Goal: Task Accomplishment & Management: Complete application form

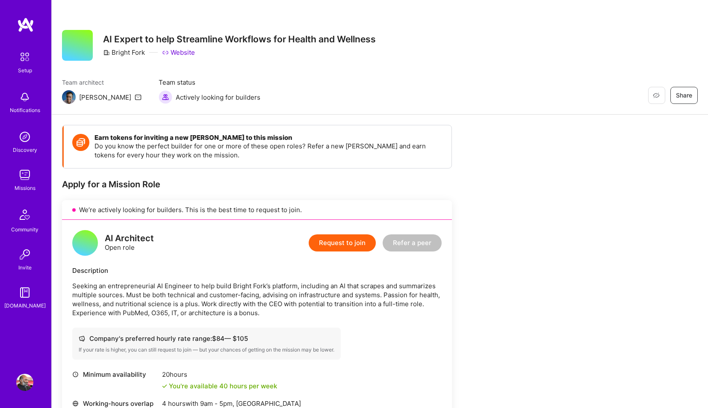
scroll to position [146, 0]
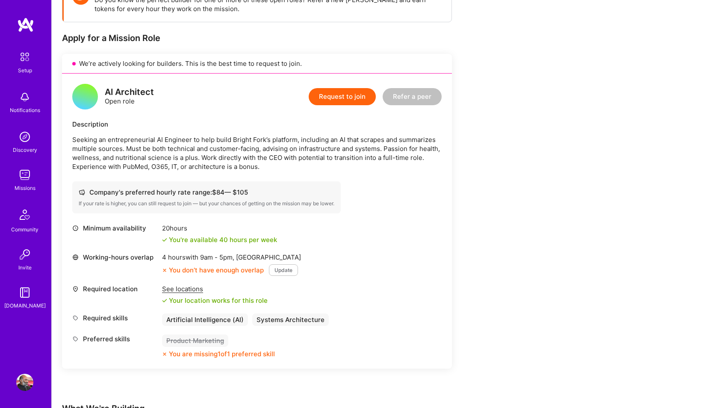
click at [291, 270] on button "Update" at bounding box center [283, 270] width 29 height 12
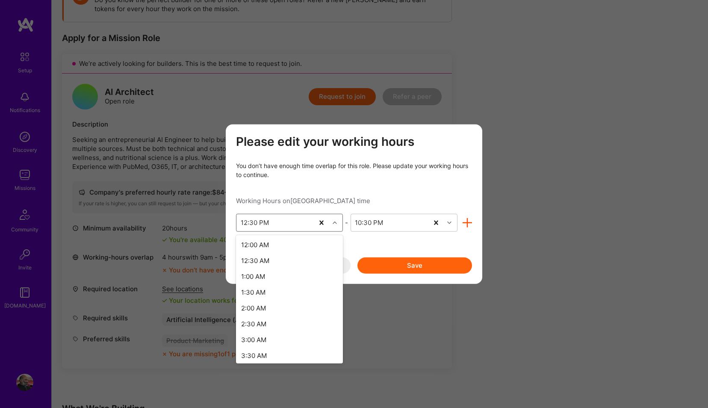
click at [242, 222] on div "12:30 PM" at bounding box center [255, 222] width 28 height 9
click at [268, 320] on div "2:30 PM" at bounding box center [289, 321] width 107 height 16
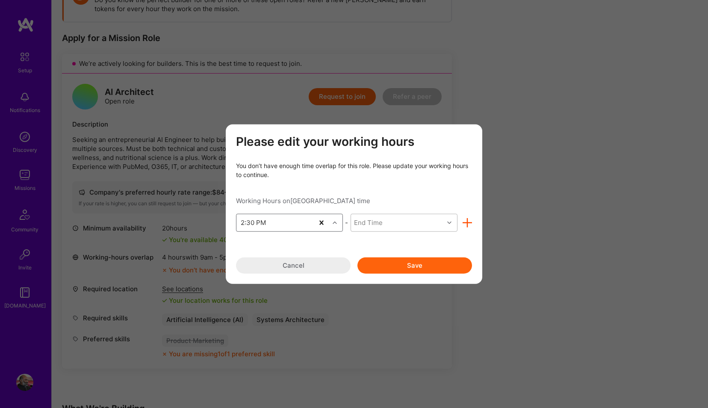
click at [373, 222] on div "End Time" at bounding box center [368, 222] width 29 height 9
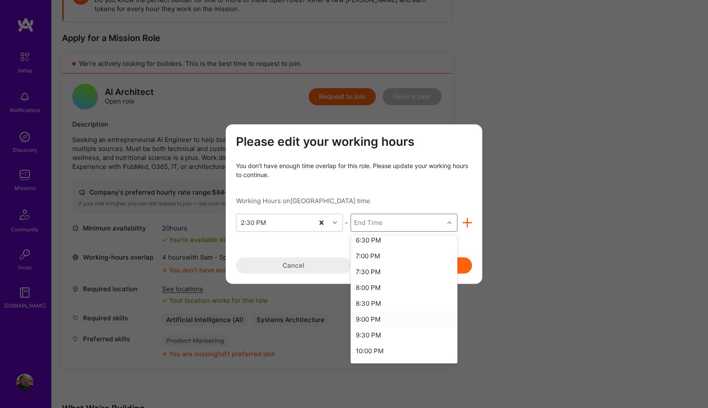
scroll to position [185, 0]
click at [379, 311] on div "10:30 PM" at bounding box center [403, 313] width 107 height 16
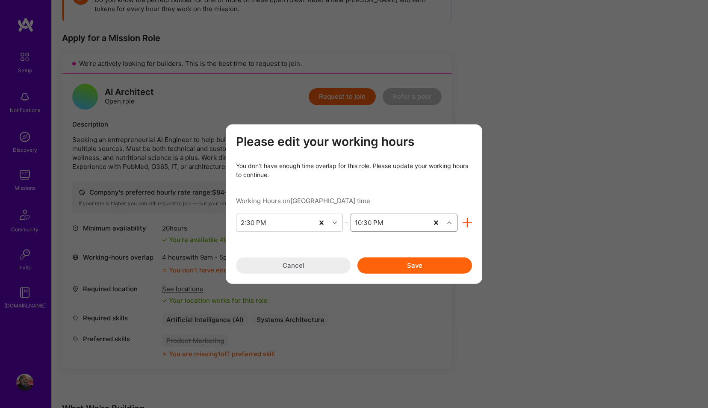
click at [395, 261] on button "Save" at bounding box center [414, 265] width 115 height 16
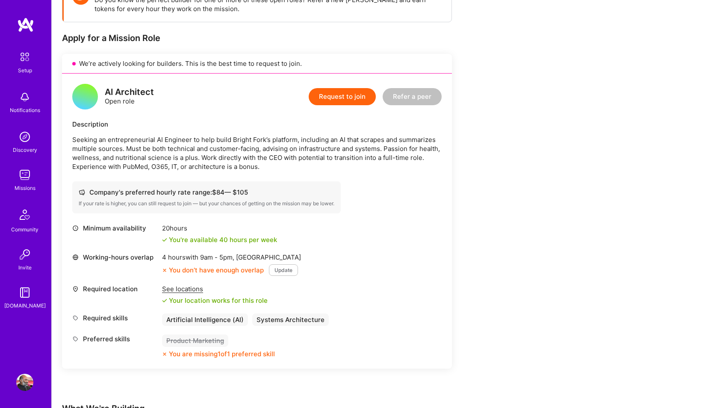
click at [346, 100] on button "Request to join" at bounding box center [341, 96] width 67 height 17
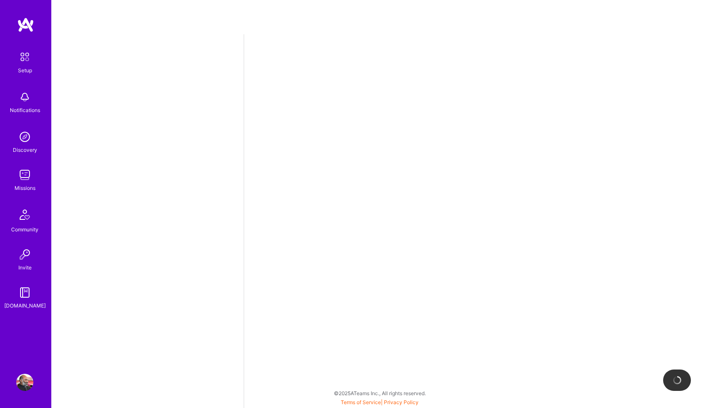
select select "IN"
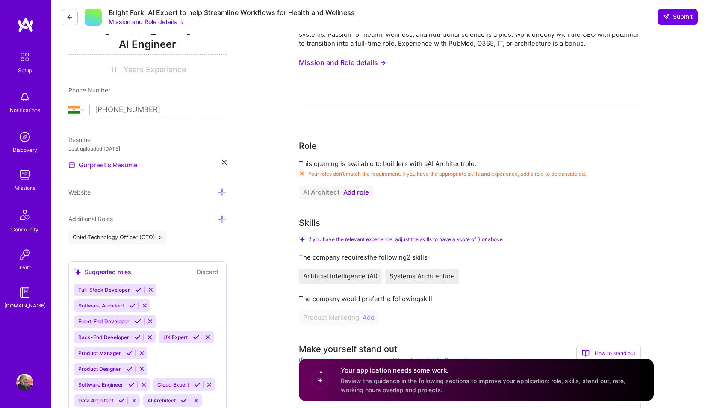
scroll to position [146, 0]
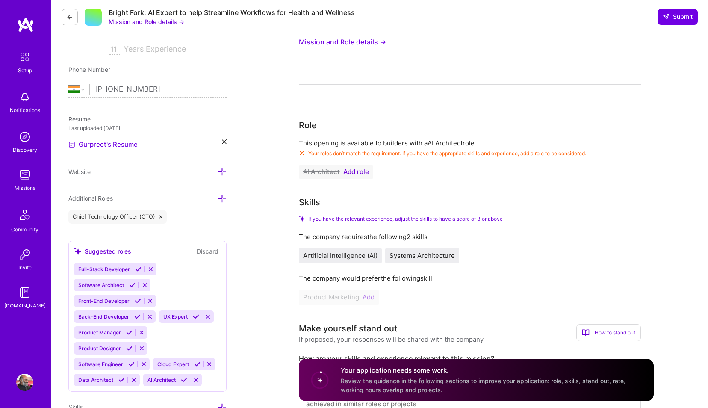
click at [361, 170] on span "Add role" at bounding box center [356, 171] width 26 height 7
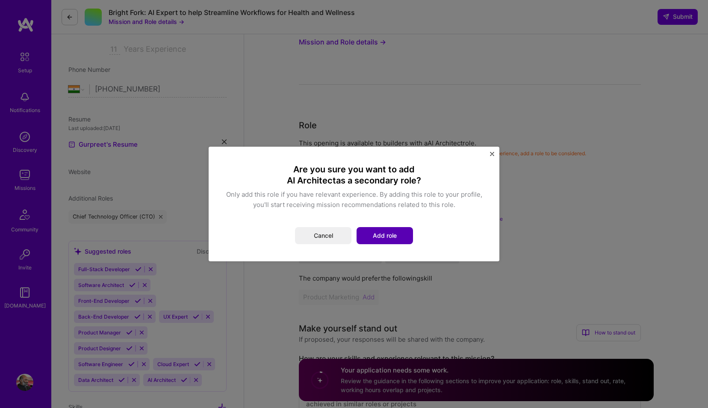
click at [405, 234] on button "Add role" at bounding box center [384, 235] width 56 height 17
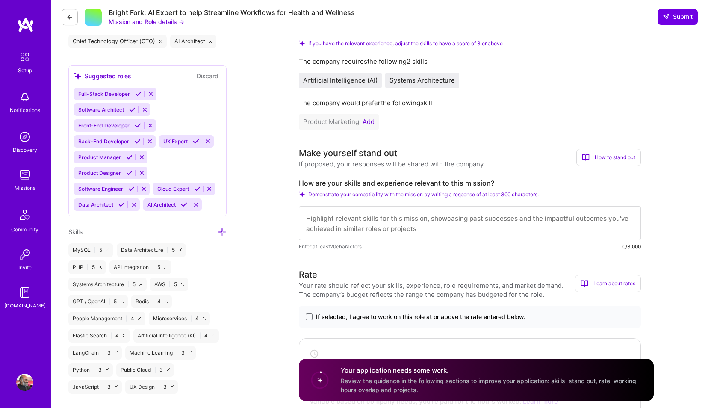
scroll to position [390, 0]
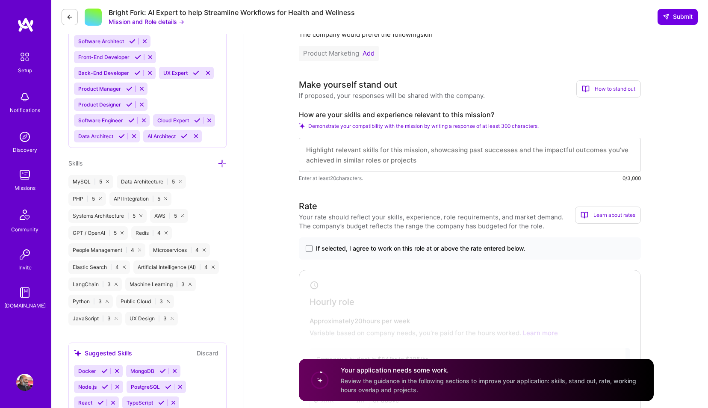
click at [434, 168] on textarea at bounding box center [470, 155] width 342 height 34
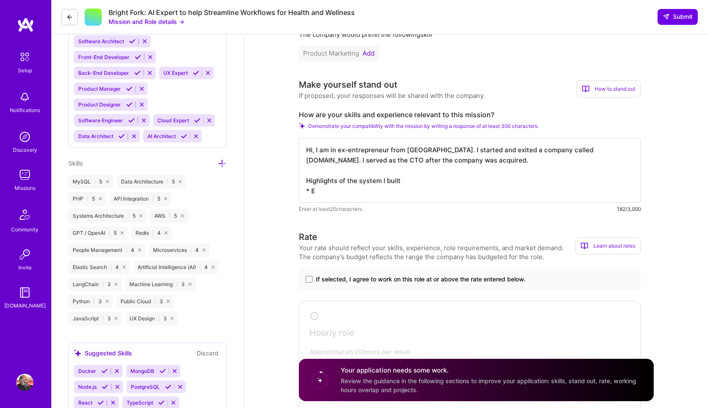
click at [490, 151] on textarea "Hi, I am in ex-entrepreneur from India. I started and exited a company called B…" at bounding box center [470, 170] width 342 height 65
click at [560, 150] on textarea "Hi, I am in ex-entrepreneur from India. I started and exited a ecomm SaaS compa…" at bounding box center [470, 170] width 342 height 65
click at [335, 189] on textarea "Hi, I am in ex-entrepreneur from India. I started and exited a ecomm SaaS compa…" at bounding box center [470, 170] width 342 height 65
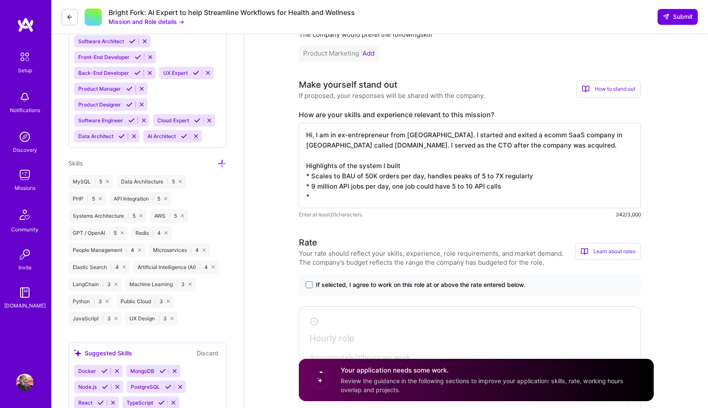
click at [389, 199] on textarea "Hi, I am in ex-entrepreneur from India. I started and exited a ecomm SaaS compa…" at bounding box center [470, 165] width 342 height 85
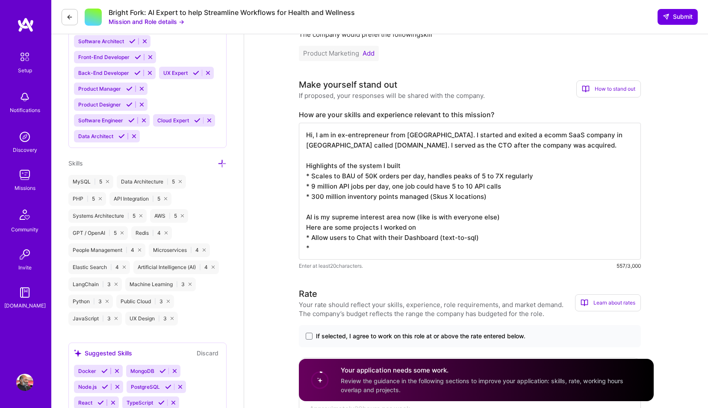
click at [352, 226] on textarea "Hi, I am in ex-entrepreneur from India. I started and exited a ecomm SaaS compa…" at bounding box center [470, 191] width 342 height 137
click at [320, 249] on textarea "Hi, I am in ex-entrepreneur from India. I started and exited a ecomm SaaS compa…" at bounding box center [470, 191] width 342 height 137
click at [372, 250] on textarea "Hi, I am in ex-entrepreneur from India. I started and exited a ecomm SaaS compa…" at bounding box center [470, 191] width 342 height 137
click at [372, 249] on textarea "Hi, I am in ex-entrepreneur from India. I started and exited a ecomm SaaS compa…" at bounding box center [470, 191] width 342 height 137
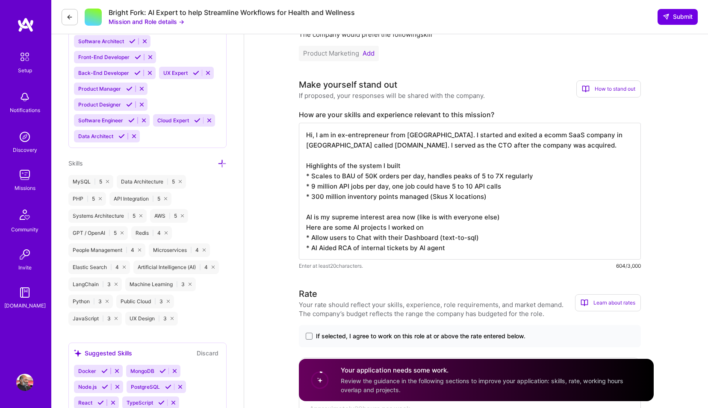
click at [372, 249] on textarea "Hi, I am in ex-entrepreneur from India. I started and exited a ecomm SaaS compa…" at bounding box center [470, 191] width 342 height 137
click at [458, 247] on textarea "Hi, I am in ex-entrepreneur from India. I started and exited a ecomm SaaS compa…" at bounding box center [470, 191] width 342 height 137
click at [312, 248] on textarea "Hi, I am in ex-entrepreneur from India. I started and exited a ecomm SaaS compa…" at bounding box center [470, 191] width 342 height 137
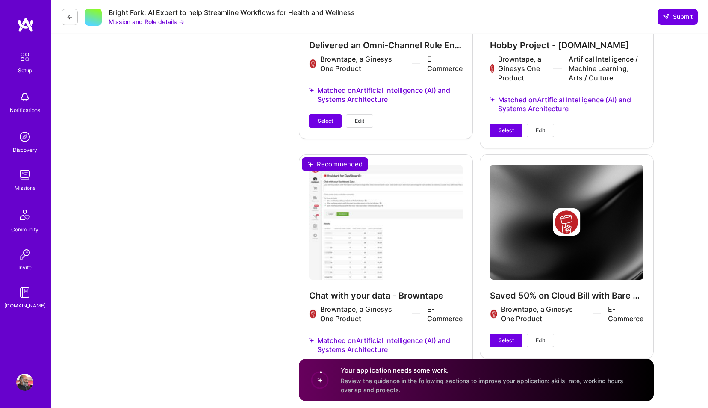
scroll to position [1627, 0]
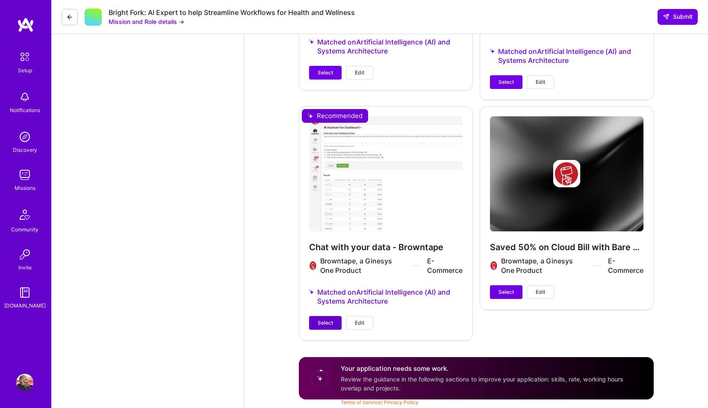
type textarea "Hi, I am in ex-entrepreneur from [GEOGRAPHIC_DATA]. I started and exited a ecom…"
click at [330, 320] on span "Select" at bounding box center [324, 323] width 15 height 8
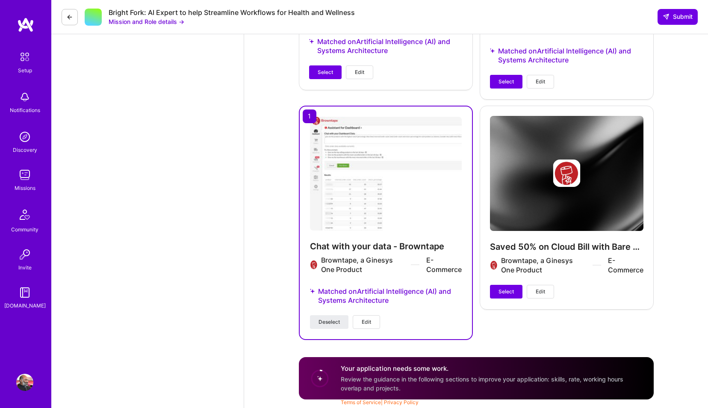
scroll to position [1481, 0]
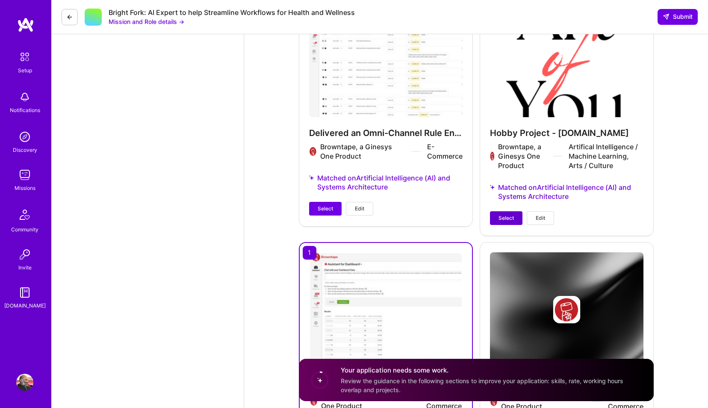
click at [505, 222] on span "Select" at bounding box center [505, 218] width 15 height 8
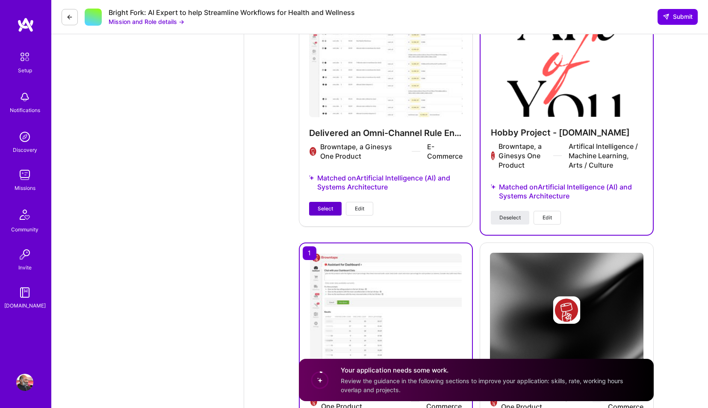
click at [320, 215] on button "Select" at bounding box center [325, 209] width 32 height 14
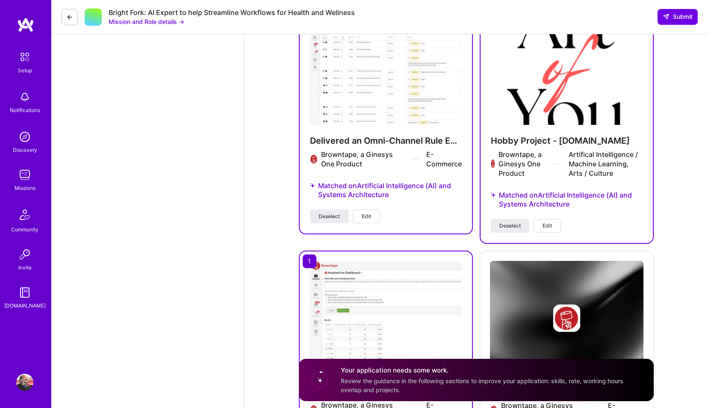
scroll to position [1628, 0]
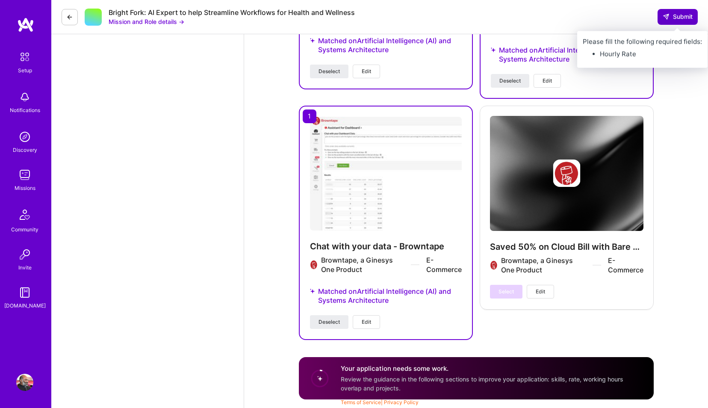
click at [685, 14] on span "Submit" at bounding box center [677, 16] width 30 height 9
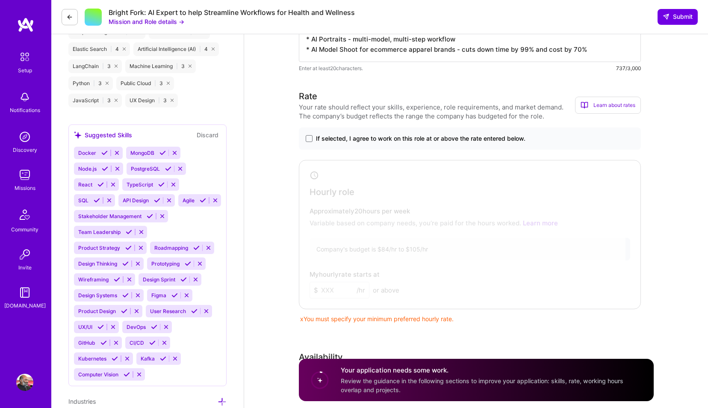
scroll to position [557, 0]
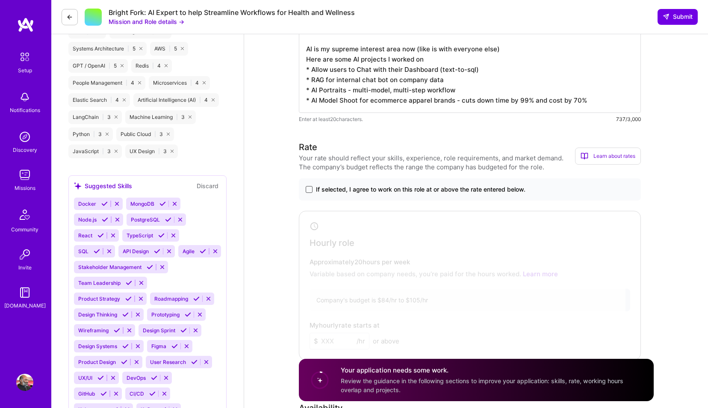
click at [308, 191] on span at bounding box center [308, 189] width 7 height 7
click at [0, 0] on input "If selected, I agree to work on this role at or above the rate entered below." at bounding box center [0, 0] width 0 height 0
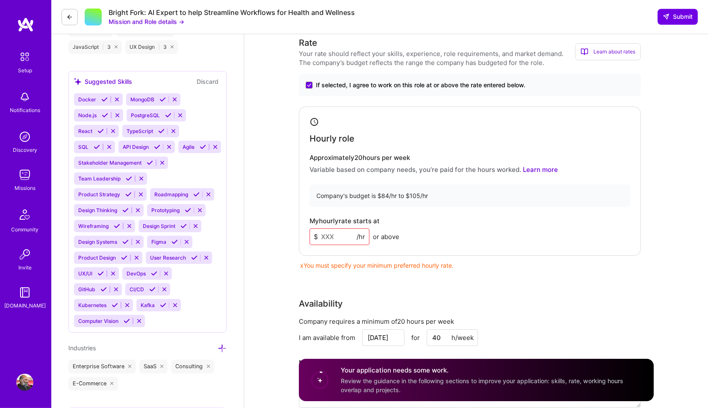
scroll to position [654, 0]
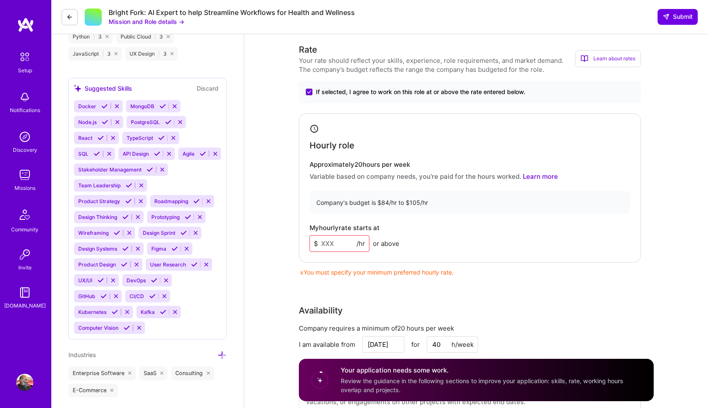
click at [336, 246] on input at bounding box center [339, 243] width 60 height 17
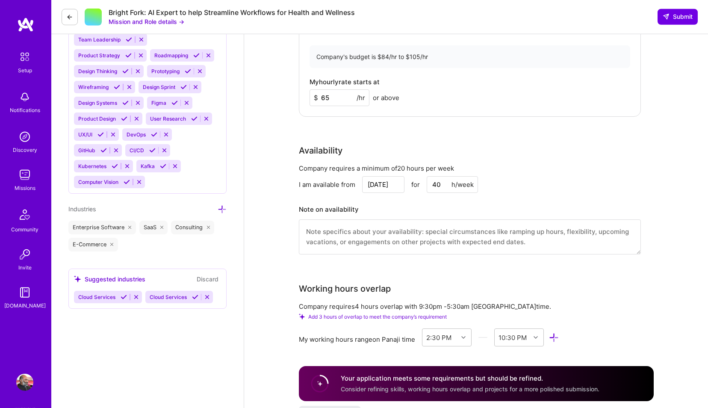
scroll to position [800, 0]
type input "65"
click at [375, 191] on input "[DATE]" at bounding box center [383, 184] width 42 height 17
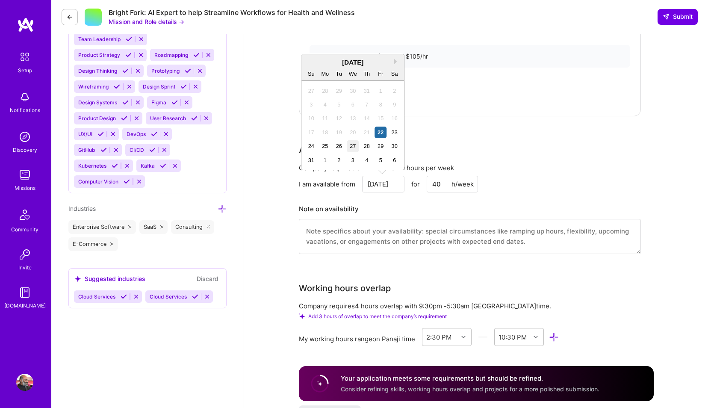
click at [352, 147] on div "27" at bounding box center [353, 146] width 12 height 12
type input "[DATE]"
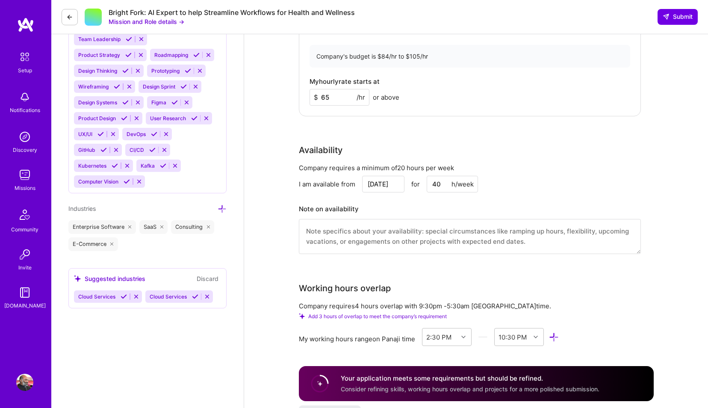
click at [625, 163] on div "Availability Company requires a minimum of 20 hours per week I am available fro…" at bounding box center [470, 204] width 342 height 121
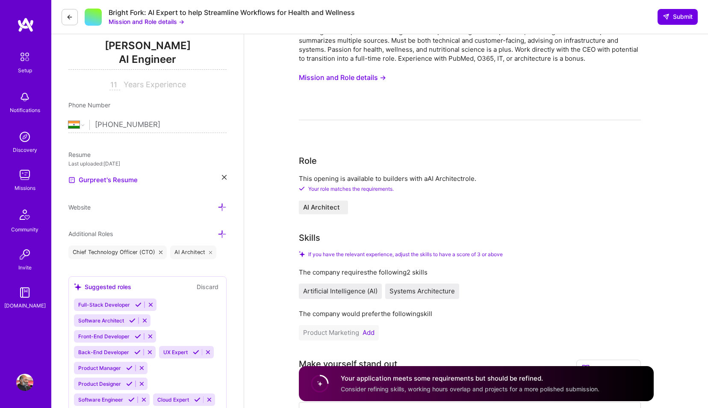
scroll to position [0, 0]
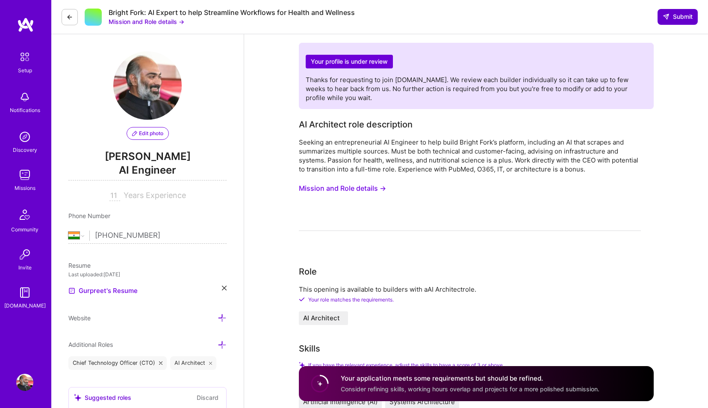
click at [665, 16] on icon at bounding box center [665, 16] width 7 height 7
click at [668, 16] on icon at bounding box center [665, 16] width 7 height 7
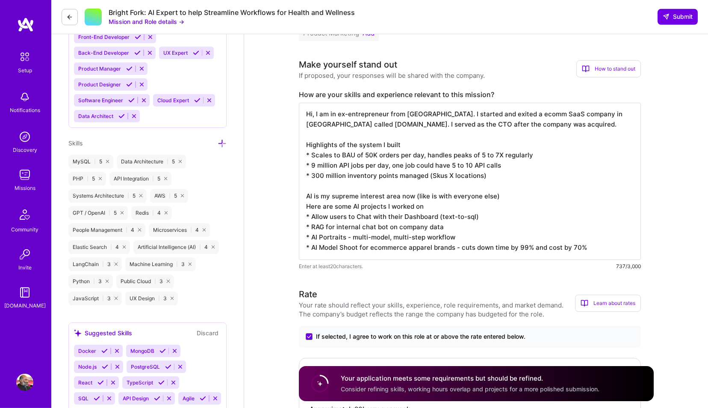
scroll to position [438, 0]
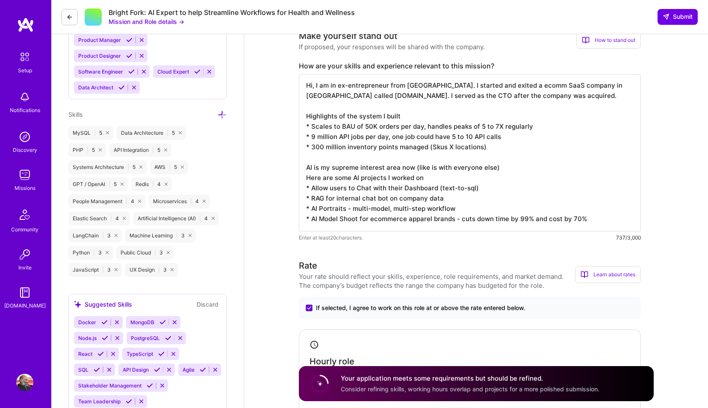
click at [523, 172] on textarea "Hi, I am in ex-entrepreneur from [GEOGRAPHIC_DATA]. I started and exited a ecom…" at bounding box center [470, 152] width 342 height 157
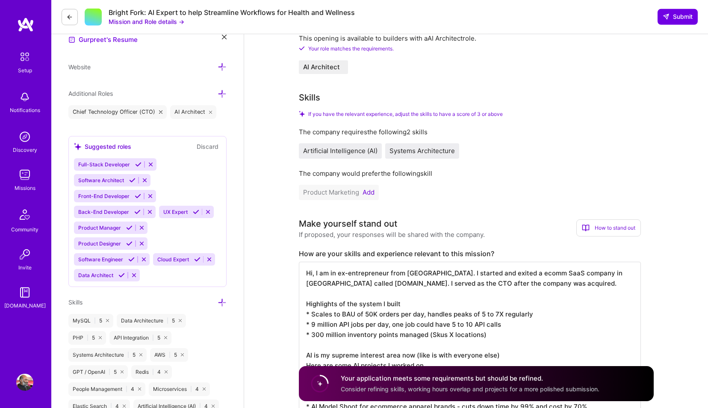
scroll to position [208, 0]
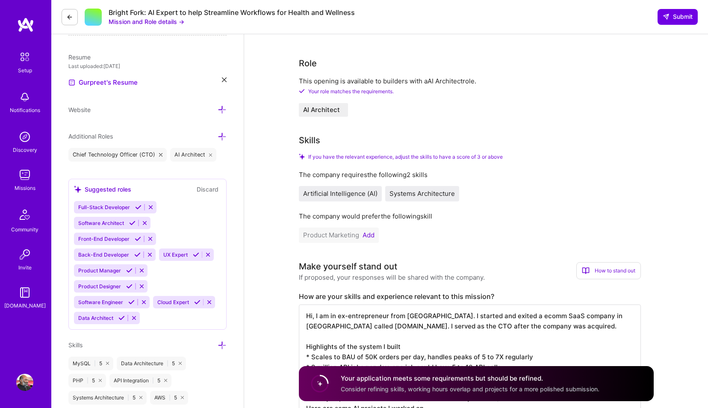
click at [367, 233] on button "Add" at bounding box center [368, 235] width 12 height 7
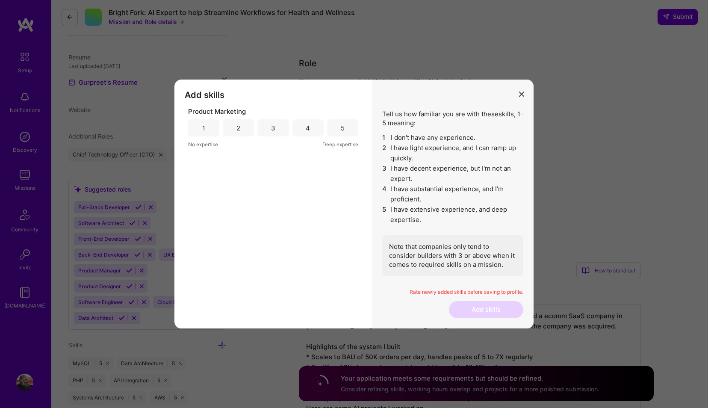
click at [273, 129] on div "3" at bounding box center [273, 127] width 4 height 9
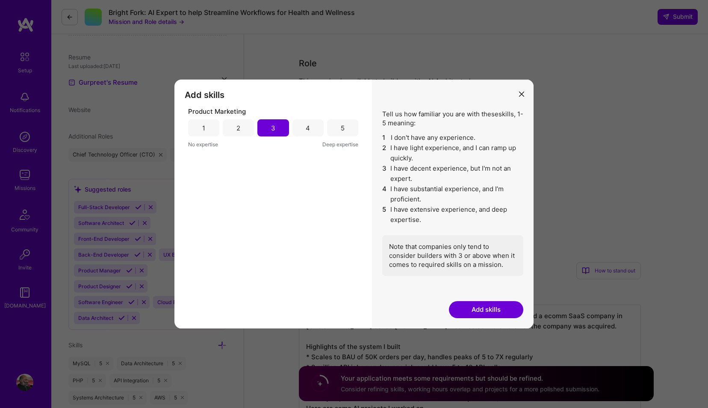
click at [493, 302] on button "Add skills" at bounding box center [486, 309] width 74 height 17
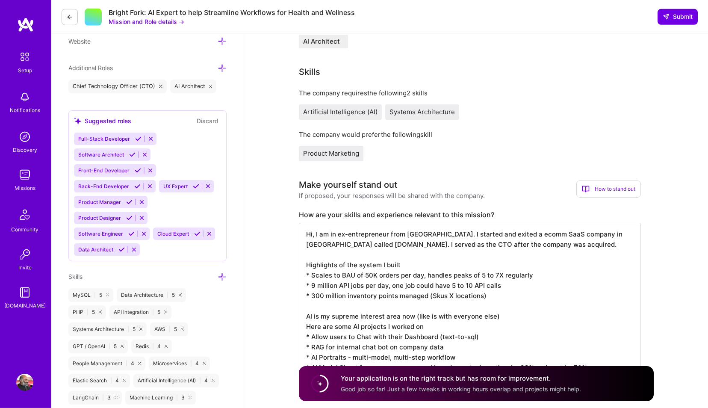
scroll to position [305, 0]
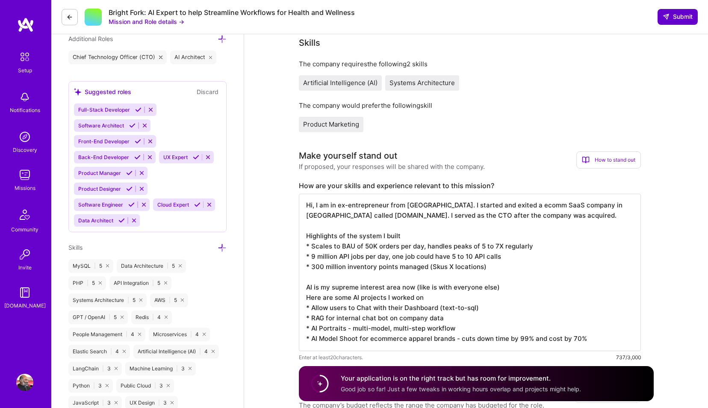
click at [672, 18] on span "Submit" at bounding box center [677, 16] width 30 height 9
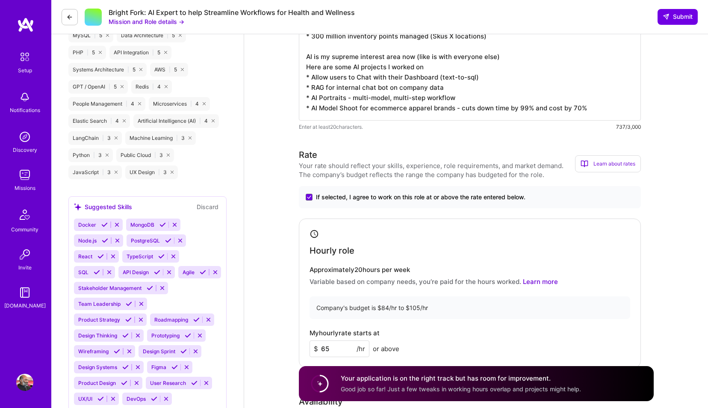
scroll to position [487, 0]
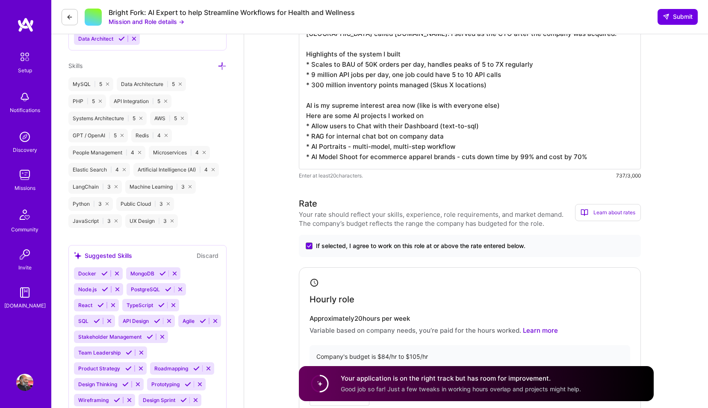
click at [398, 100] on textarea "Hi, I am in ex-entrepreneur from [GEOGRAPHIC_DATA]. I started and exited a ecom…" at bounding box center [470, 90] width 342 height 157
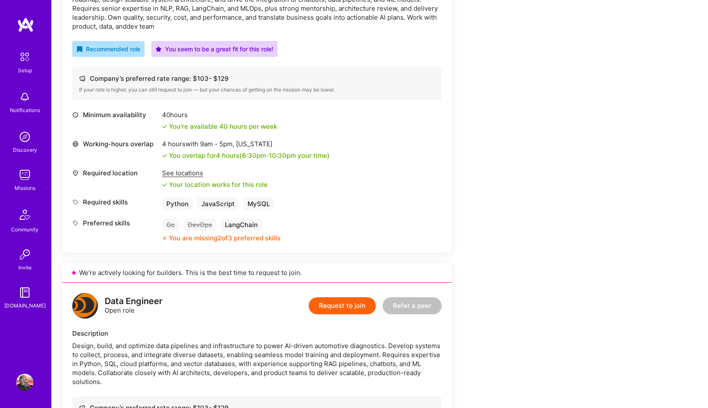
scroll to position [146, 0]
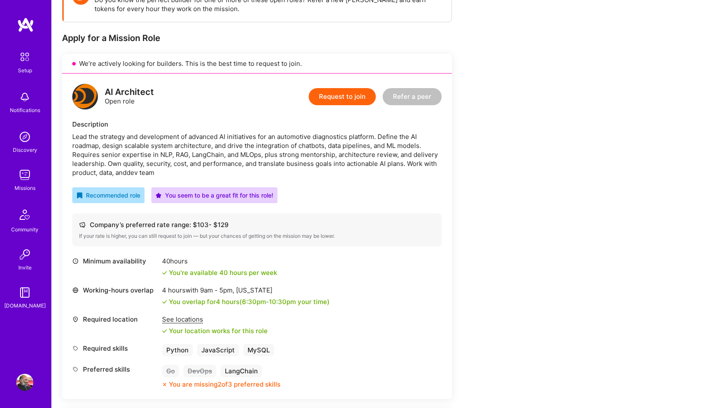
click at [361, 101] on button "Request to join" at bounding box center [341, 96] width 67 height 17
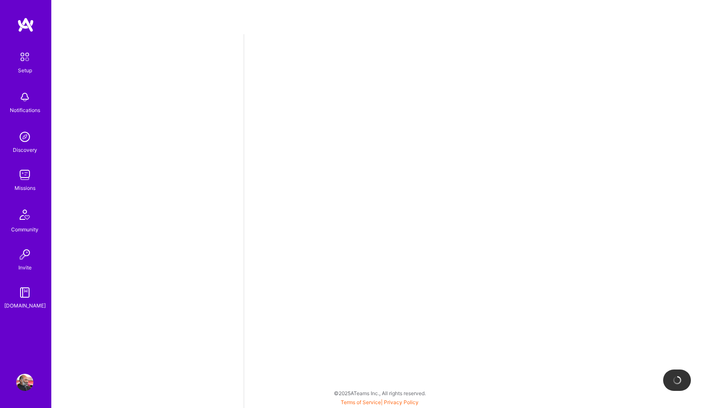
select select "IN"
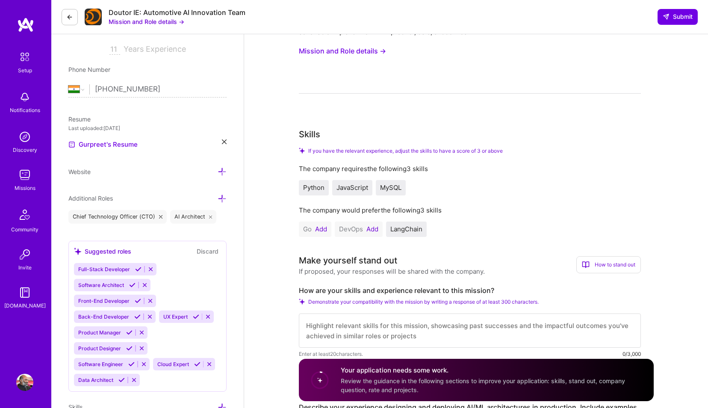
scroll to position [244, 0]
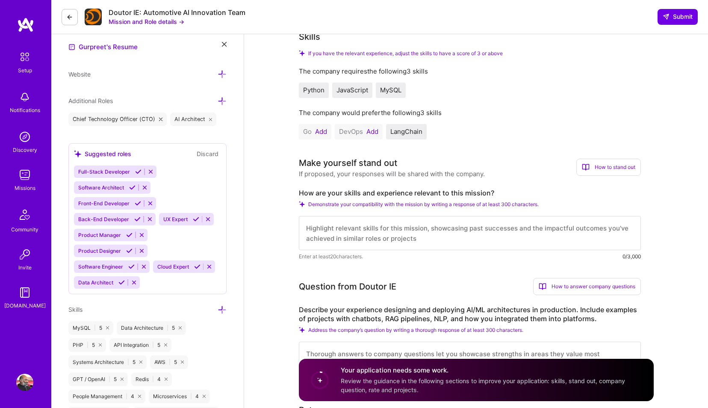
click at [373, 133] on button "Add" at bounding box center [372, 131] width 12 height 7
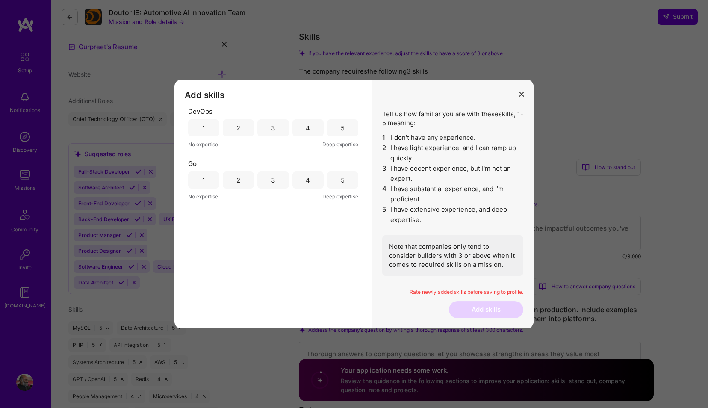
click at [311, 129] on div "4" at bounding box center [307, 127] width 31 height 17
click at [240, 180] on div "2" at bounding box center [238, 180] width 4 height 9
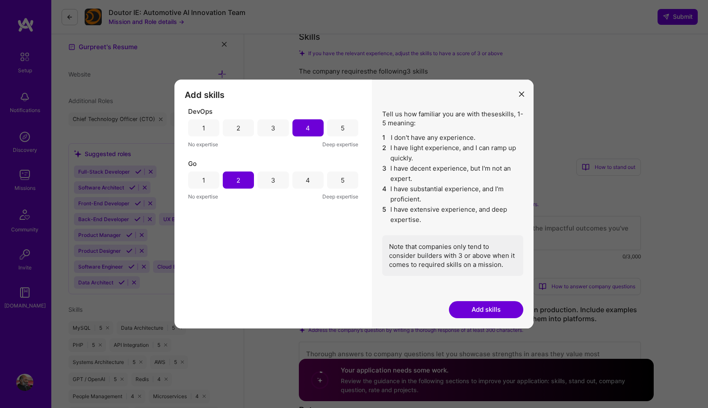
click at [482, 306] on button "Add skills" at bounding box center [486, 309] width 74 height 17
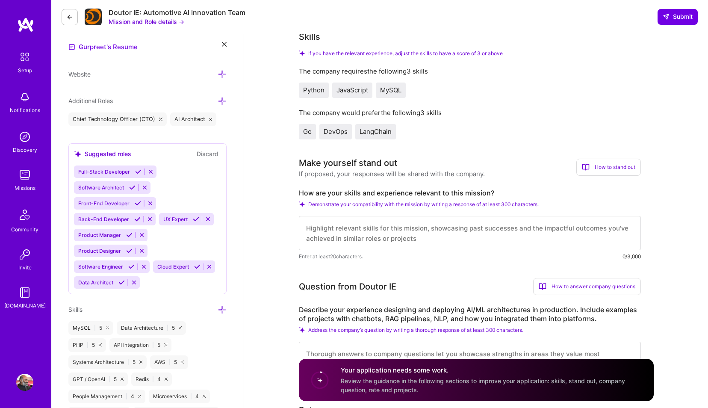
click at [474, 238] on textarea at bounding box center [470, 233] width 342 height 34
click at [383, 132] on span "LangChain" at bounding box center [375, 131] width 32 height 8
click at [435, 233] on textarea at bounding box center [470, 233] width 342 height 34
paste textarea "Hi, I am in ex-entrepreneur from [GEOGRAPHIC_DATA]. I started and exited a ecom…"
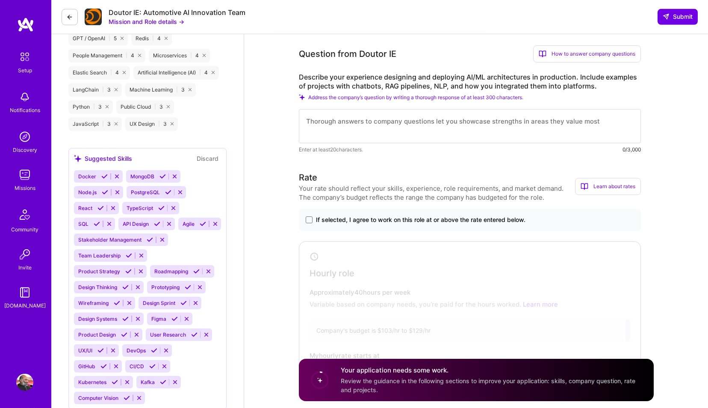
scroll to position [584, 0]
type textarea "Hi, I am in ex-entrepreneur from [GEOGRAPHIC_DATA]. I started and exited a ecom…"
click at [564, 136] on textarea at bounding box center [470, 126] width 342 height 34
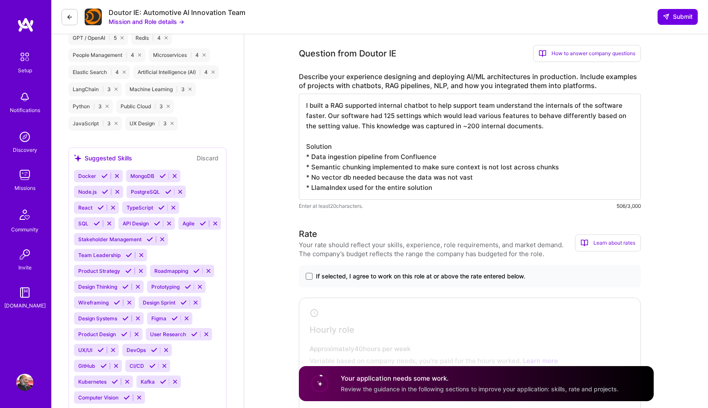
scroll to position [1, 0]
type textarea "I built a RAG supported internal chatbot to help support team understand the in…"
click at [309, 275] on span at bounding box center [308, 276] width 7 height 7
click at [0, 0] on input "If selected, I agree to work on this role at or above the rate entered below." at bounding box center [0, 0] width 0 height 0
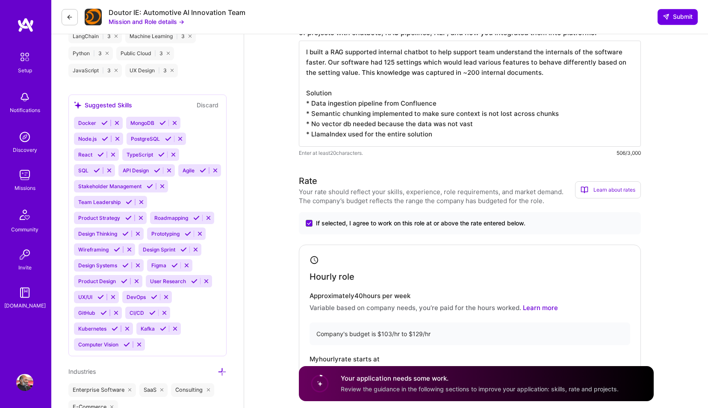
scroll to position [828, 0]
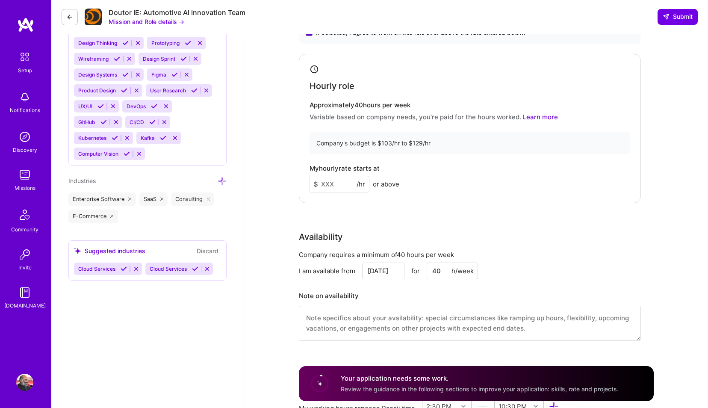
click at [342, 187] on input at bounding box center [339, 184] width 60 height 17
type input "6"
type input "75"
click at [520, 198] on div "Hourly role Approximately 40 hours per week Variable based on company needs, yo…" at bounding box center [470, 129] width 342 height 150
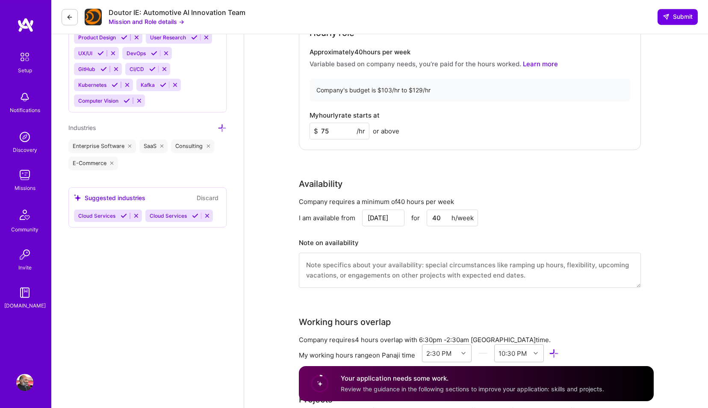
scroll to position [974, 0]
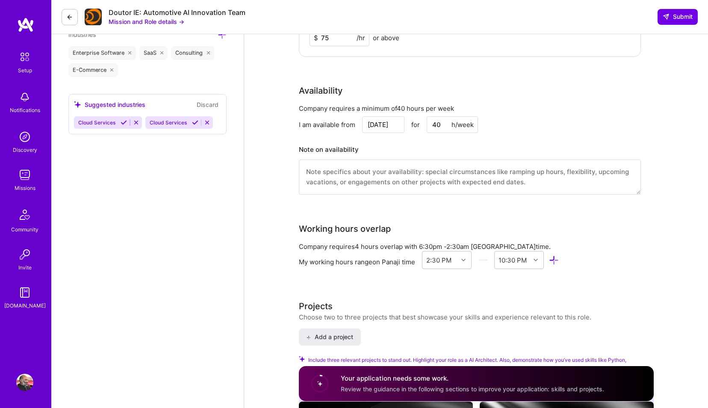
click at [547, 179] on textarea at bounding box center [470, 176] width 342 height 35
click at [377, 126] on input "[DATE]" at bounding box center [383, 124] width 42 height 17
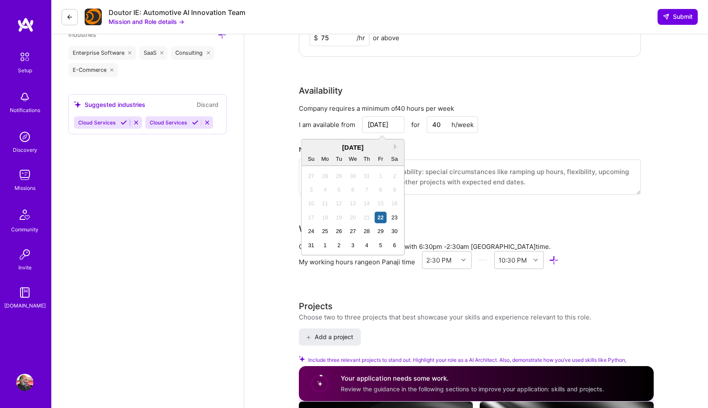
click at [324, 244] on div "1" at bounding box center [325, 245] width 12 height 12
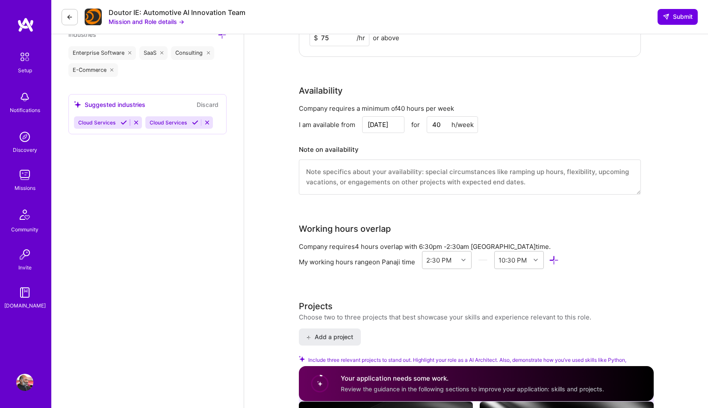
click at [388, 132] on input "Sep 1" at bounding box center [383, 124] width 42 height 17
click at [367, 88] on div "25" at bounding box center [367, 88] width 12 height 12
type input "Sep 25"
click at [550, 122] on div "I am available from Sep 25 for 40 h/week" at bounding box center [470, 124] width 342 height 17
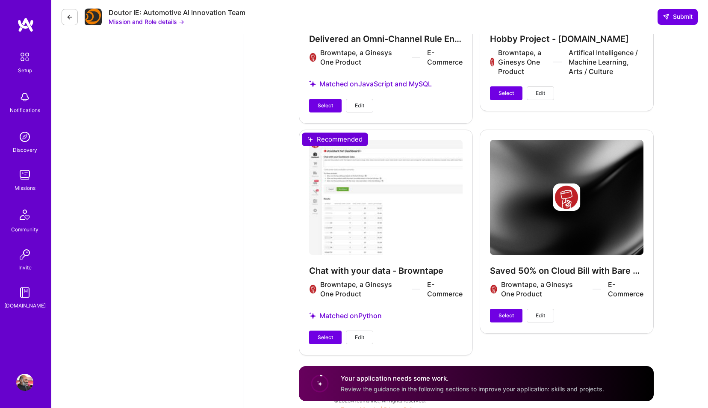
scroll to position [1690, 0]
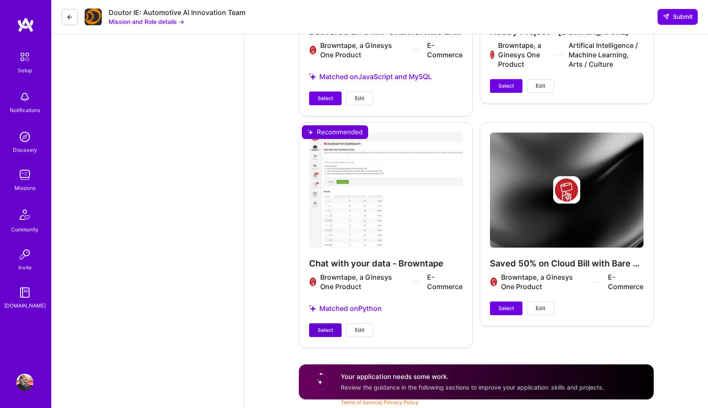
click at [321, 335] on button "Select" at bounding box center [325, 330] width 32 height 14
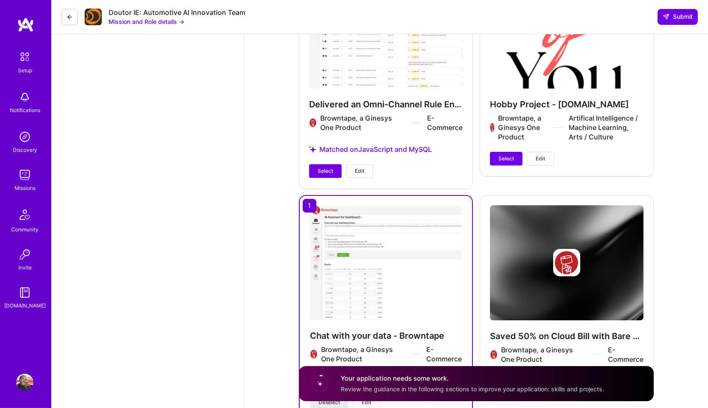
scroll to position [1593, 0]
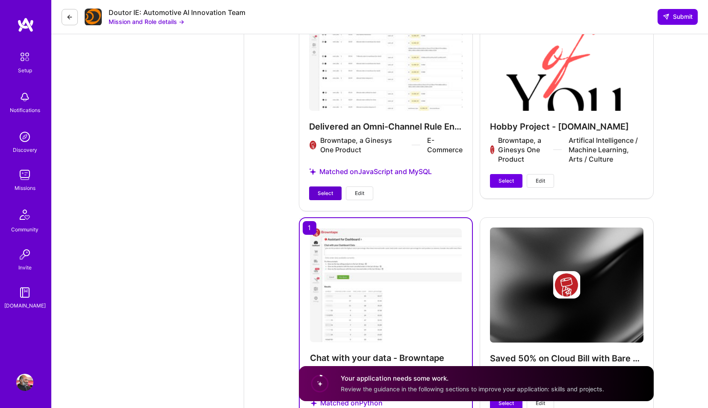
click at [327, 196] on span "Select" at bounding box center [324, 193] width 15 height 8
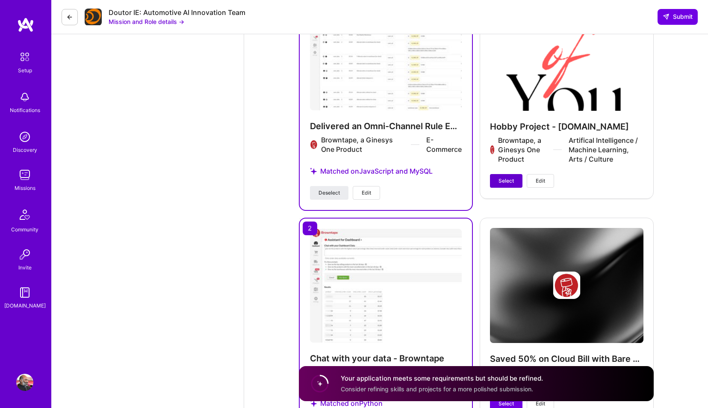
click at [501, 180] on span "Select" at bounding box center [505, 181] width 15 height 8
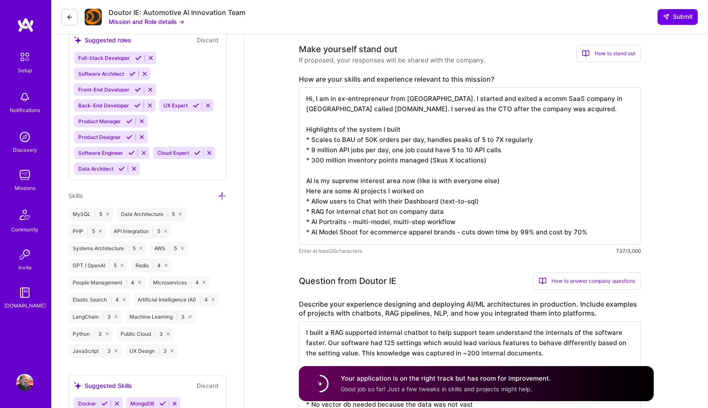
scroll to position [487, 0]
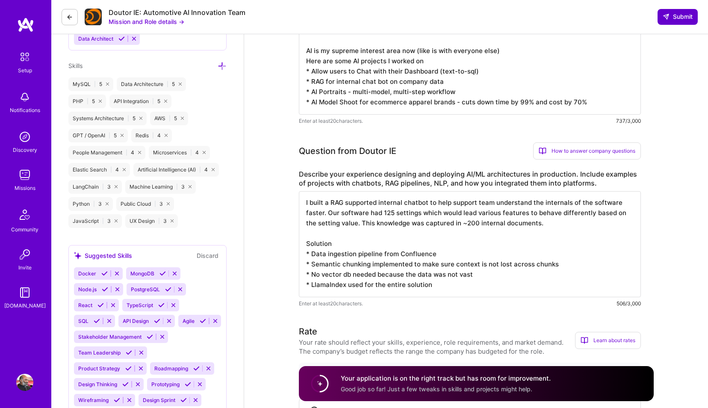
click at [664, 18] on icon at bounding box center [665, 16] width 7 height 7
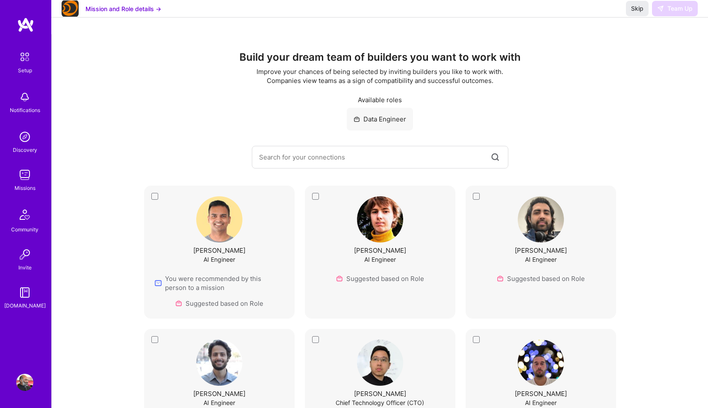
click at [31, 176] on img at bounding box center [24, 174] width 17 height 17
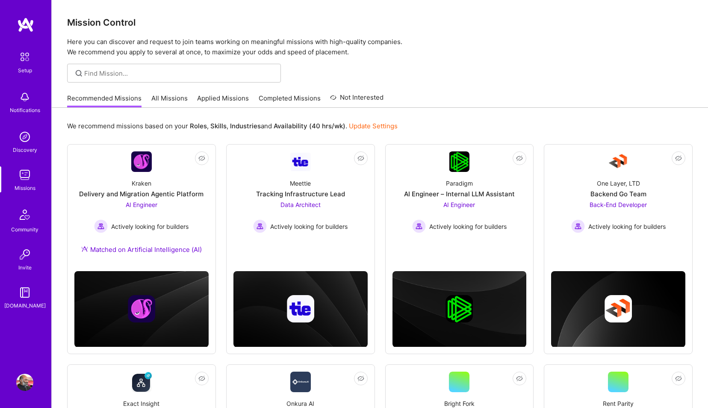
click at [229, 97] on link "Applied Missions" at bounding box center [223, 101] width 52 height 14
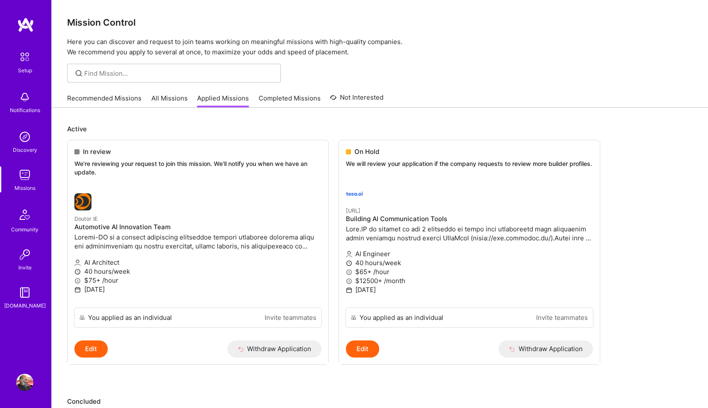
click at [163, 100] on link "All Missions" at bounding box center [169, 101] width 36 height 14
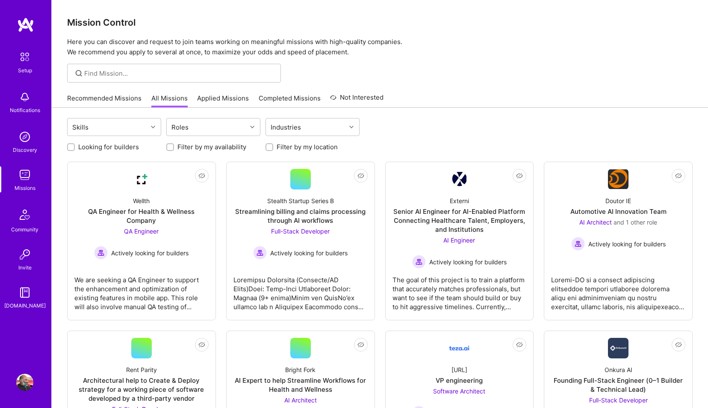
click at [210, 102] on link "Applied Missions" at bounding box center [223, 101] width 52 height 14
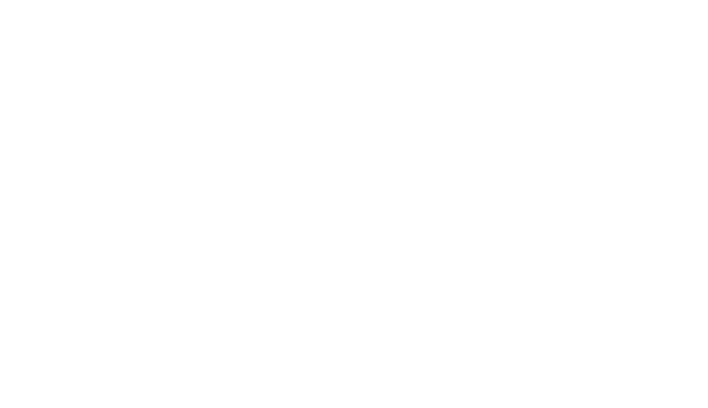
scroll to position [49, 0]
click at [0, 0] on p "The goal of this project is to develop a new platform for an innovative softwar…" at bounding box center [0, 0] width 0 height 0
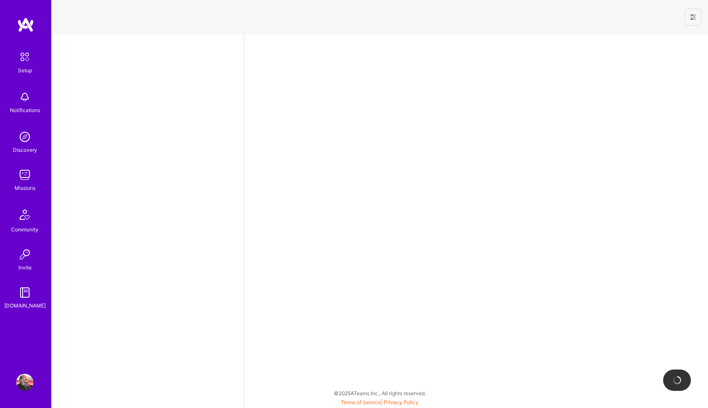
select select "IN"
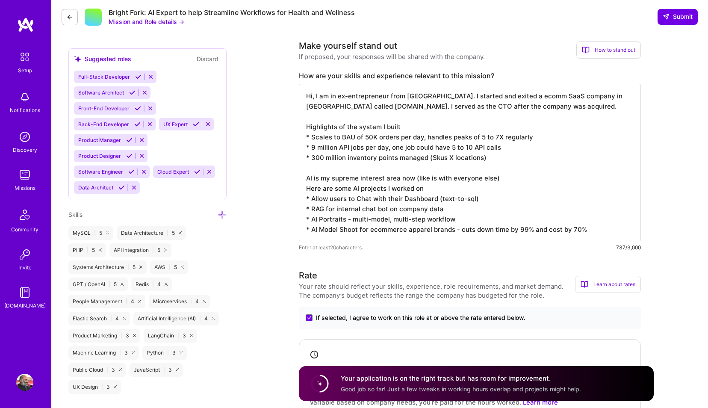
scroll to position [390, 0]
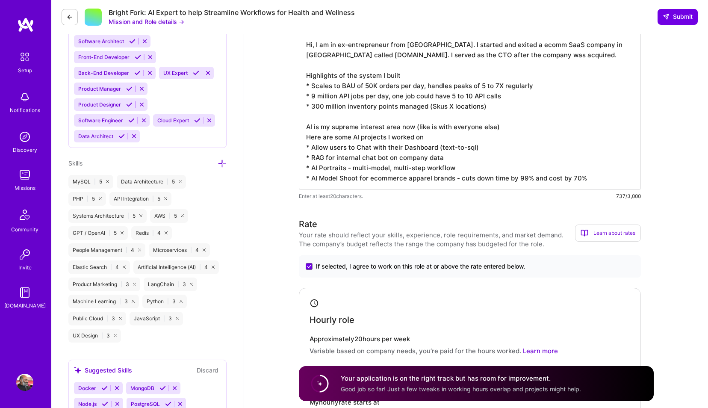
click at [460, 167] on textarea "Hi, I am in ex-entrepreneur from [GEOGRAPHIC_DATA]. I started and exited a ecom…" at bounding box center [470, 110] width 342 height 157
click at [70, 14] on icon at bounding box center [69, 17] width 7 height 7
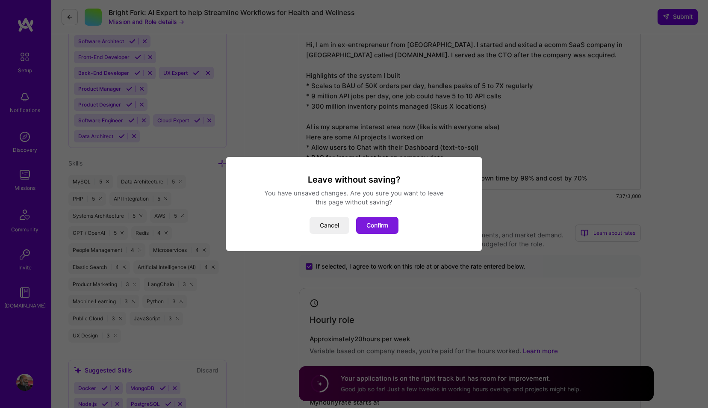
click at [387, 229] on button "Confirm" at bounding box center [377, 225] width 42 height 17
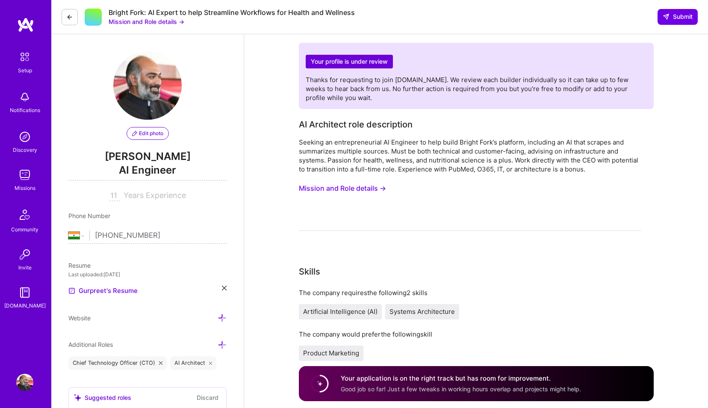
select select "IN"
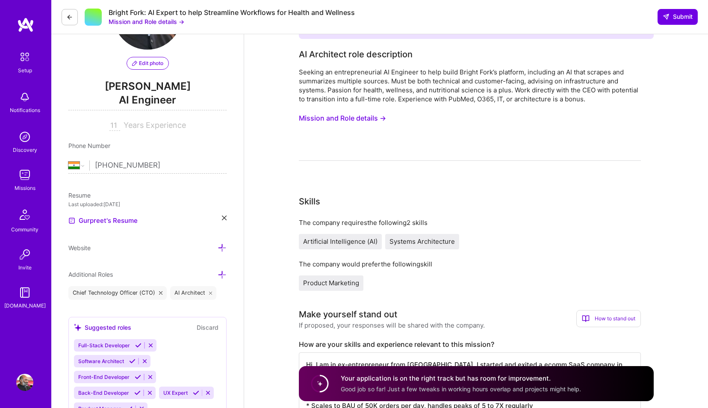
scroll to position [69, 0]
click at [683, 18] on span "Submit" at bounding box center [677, 16] width 30 height 9
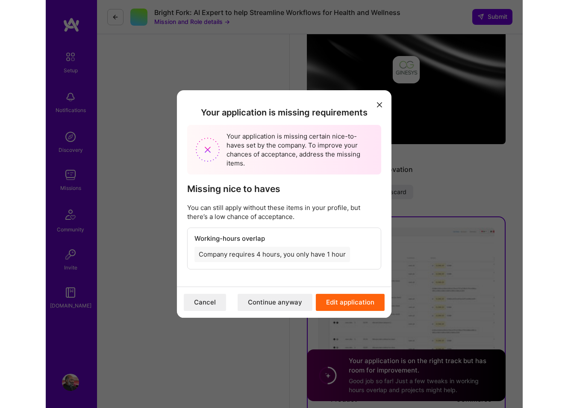
scroll to position [1510, 0]
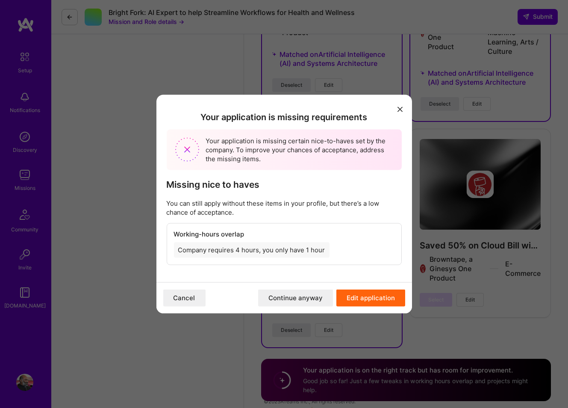
click at [377, 299] on button "Edit application" at bounding box center [370, 297] width 69 height 17
click at [361, 300] on button "Edit application" at bounding box center [370, 297] width 69 height 17
click at [399, 107] on icon "modal" at bounding box center [399, 108] width 5 height 5
click at [192, 83] on div "Your application is missing requirements Your application is missing certain ni…" at bounding box center [284, 204] width 568 height 408
click at [398, 109] on icon "modal" at bounding box center [399, 108] width 5 height 5
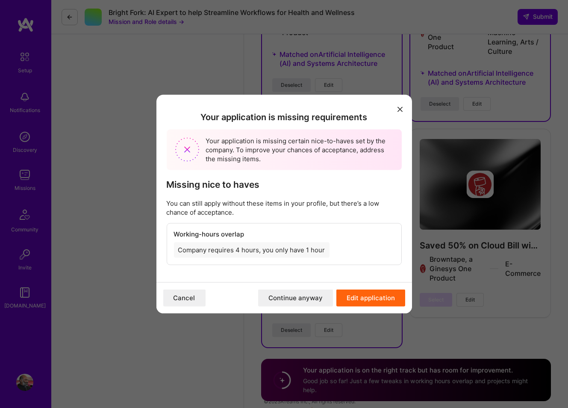
click at [396, 110] on button "modal" at bounding box center [400, 109] width 10 height 14
click at [313, 300] on button "Continue anyway" at bounding box center [295, 297] width 75 height 17
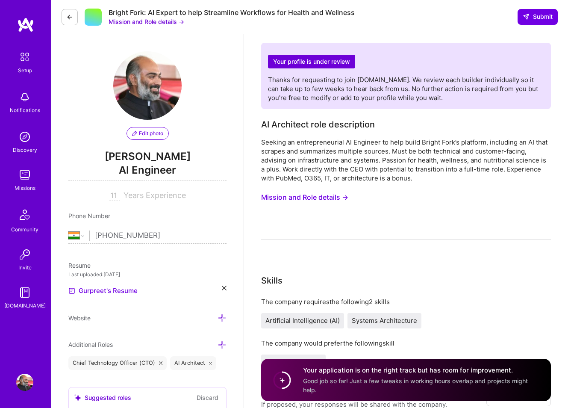
select select "IN"
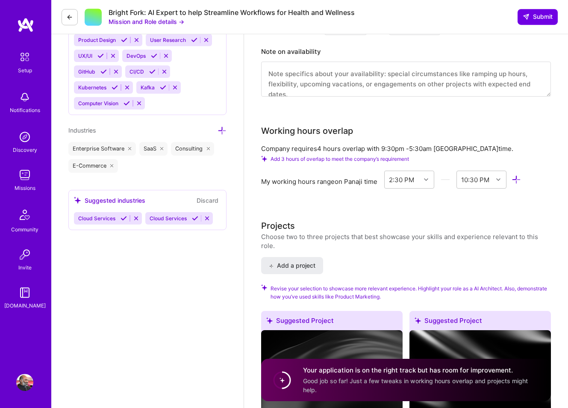
scroll to position [897, 0]
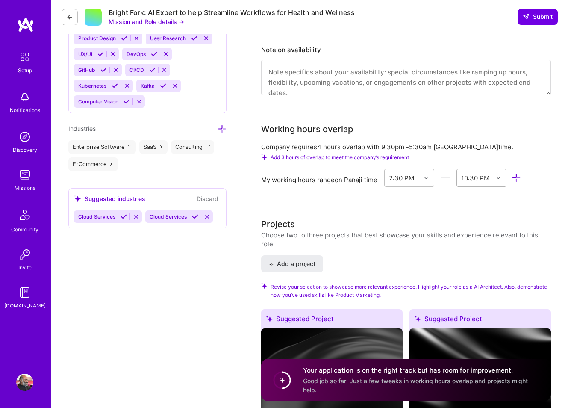
click at [499, 179] on icon at bounding box center [498, 178] width 4 height 4
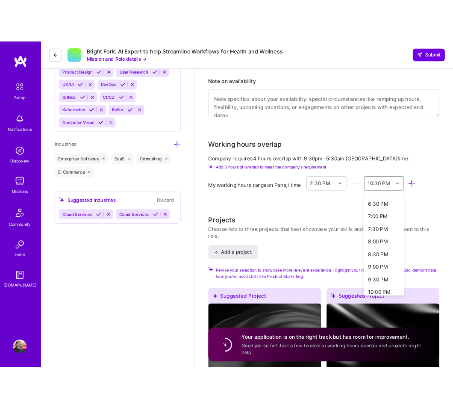
scroll to position [231, 0]
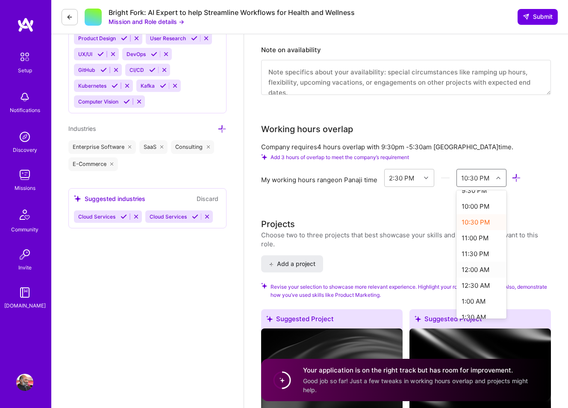
click at [489, 270] on div "12:00 AM" at bounding box center [481, 269] width 50 height 16
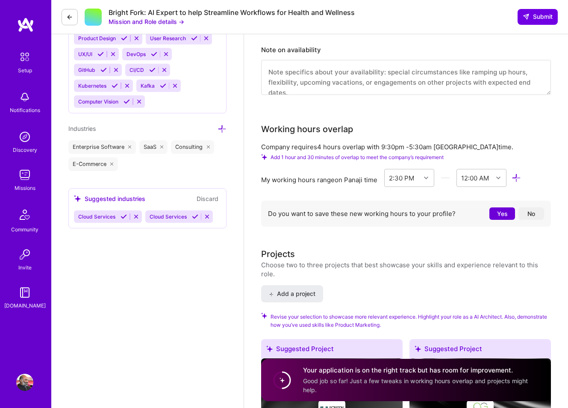
click at [506, 213] on button "Yes" at bounding box center [502, 213] width 26 height 12
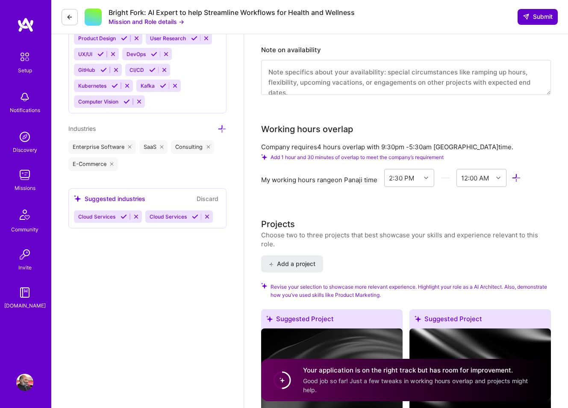
click at [543, 16] on span "Submit" at bounding box center [538, 16] width 30 height 9
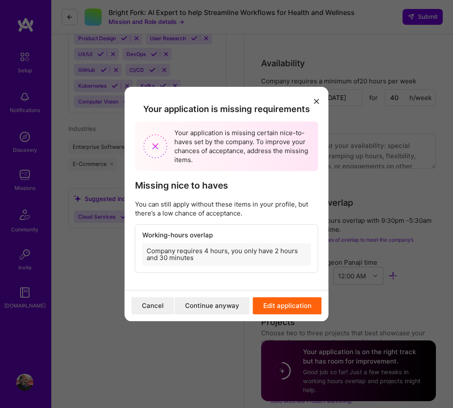
click at [217, 307] on button "Continue anyway" at bounding box center [212, 305] width 75 height 17
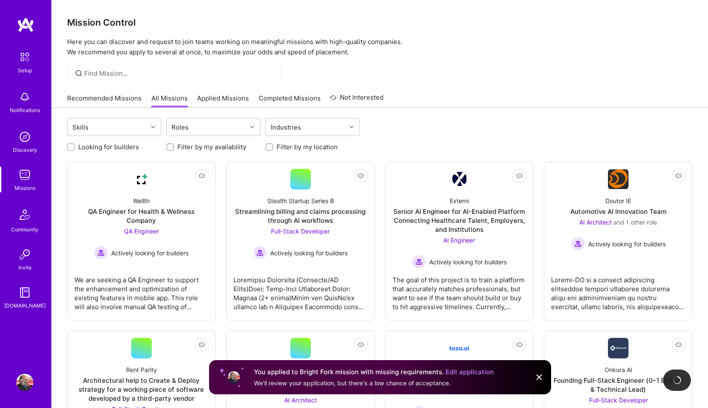
click at [235, 98] on link "Applied Missions" at bounding box center [223, 101] width 52 height 14
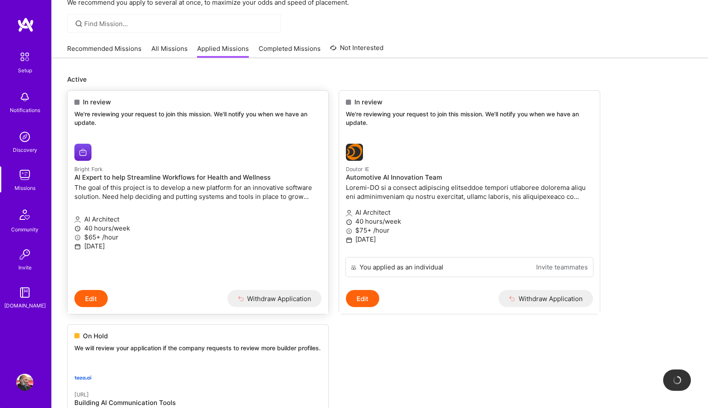
scroll to position [49, 0]
click at [166, 180] on h4 "AI Expert to help Streamline Workflows for Health and Wellness" at bounding box center [197, 178] width 247 height 8
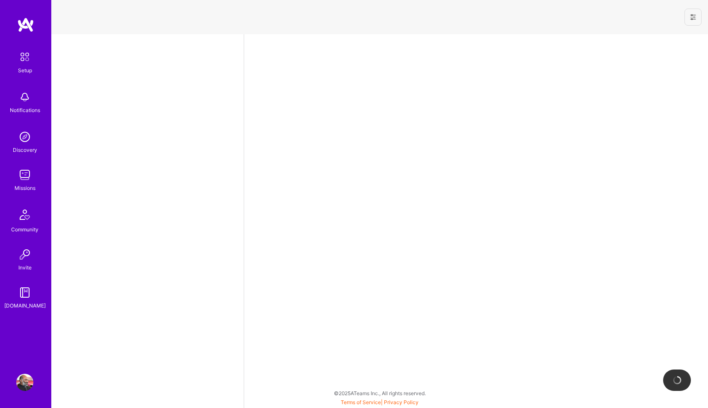
select select "IN"
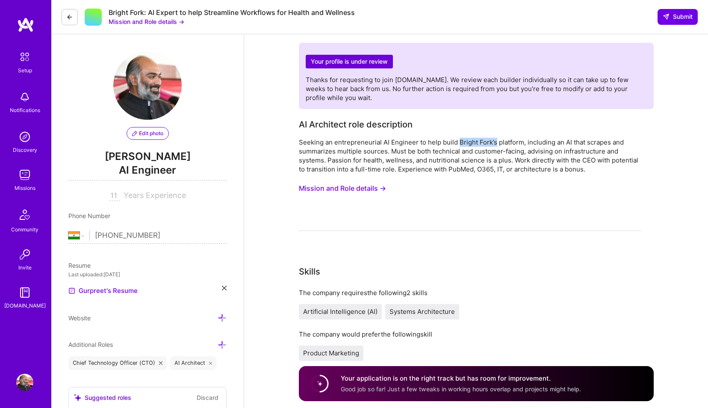
drag, startPoint x: 458, startPoint y: 142, endPoint x: 493, endPoint y: 142, distance: 34.6
click at [493, 142] on div "Seeking an entrepreneurial AI Engineer to help build Bright Fork’s platform, in…" at bounding box center [470, 156] width 342 height 36
click at [358, 187] on button "Mission and Role details →" at bounding box center [342, 188] width 87 height 16
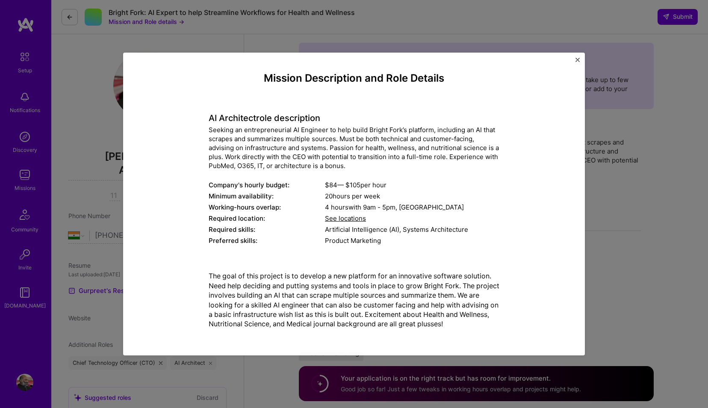
click at [567, 63] on button "Close" at bounding box center [577, 62] width 4 height 9
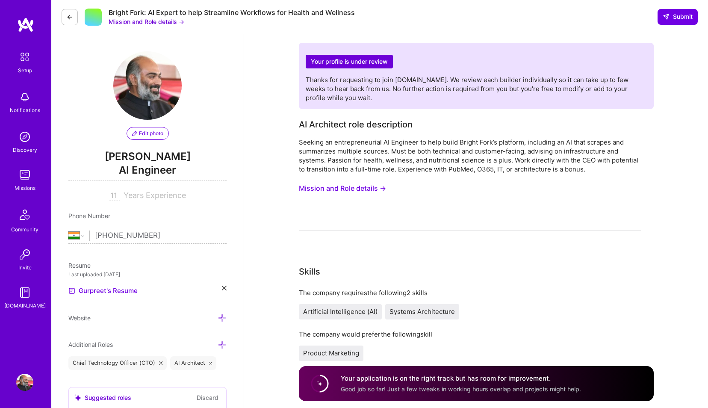
click at [69, 17] on icon at bounding box center [69, 17] width 7 height 7
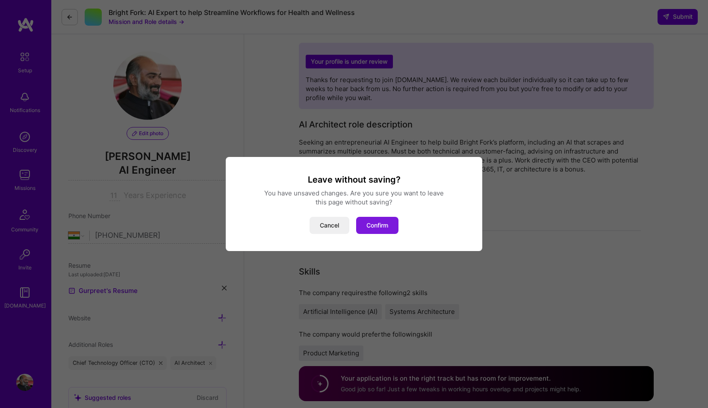
click at [381, 223] on button "Confirm" at bounding box center [377, 225] width 42 height 17
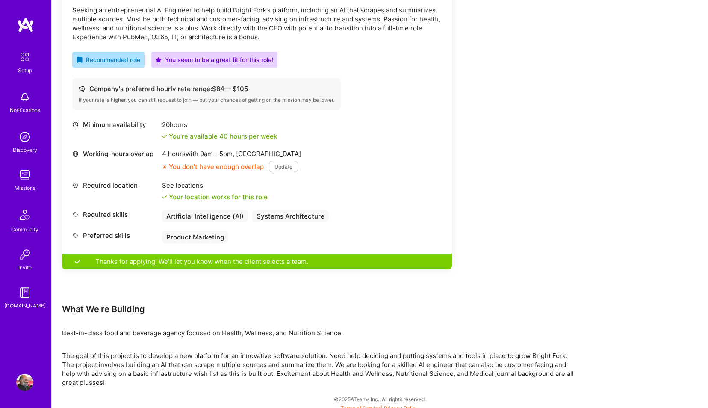
scroll to position [282, 0]
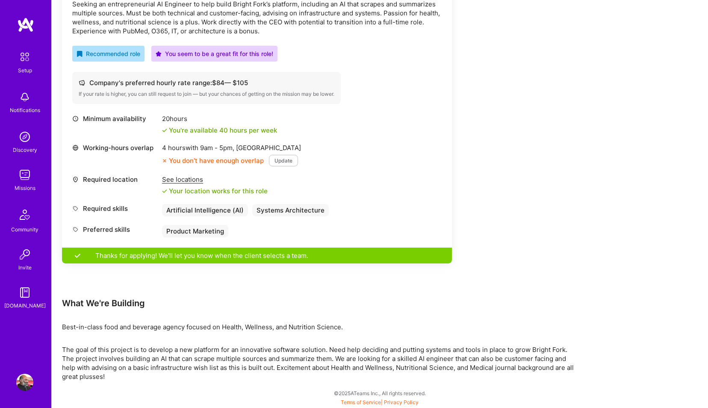
click at [23, 175] on img at bounding box center [24, 174] width 17 height 17
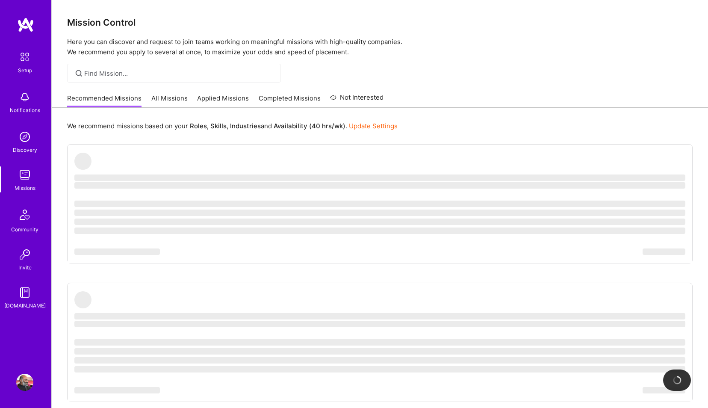
click at [223, 96] on link "Applied Missions" at bounding box center [223, 101] width 52 height 14
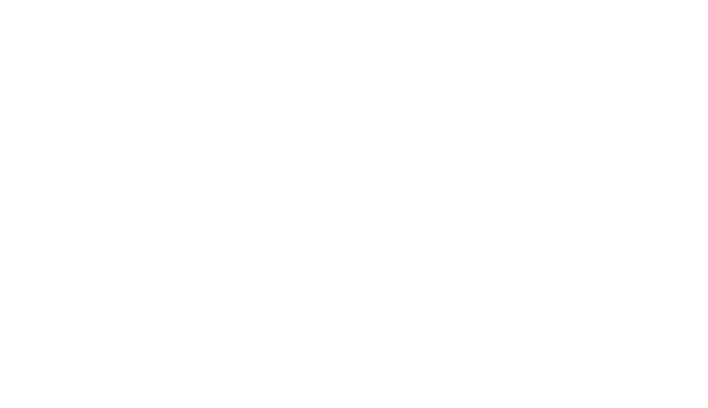
scroll to position [195, 0]
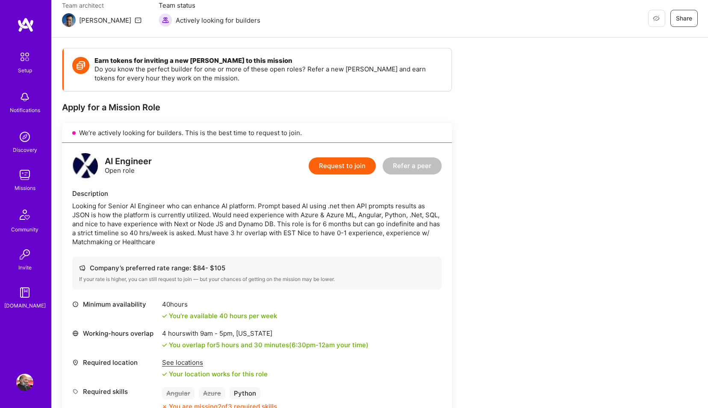
scroll to position [97, 0]
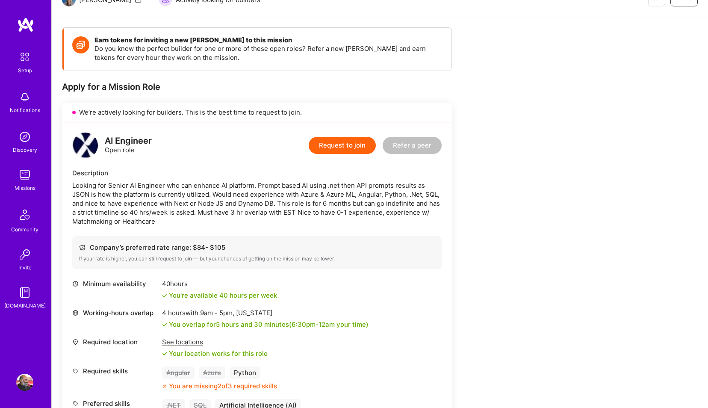
click at [349, 150] on button "Request to join" at bounding box center [341, 145] width 67 height 17
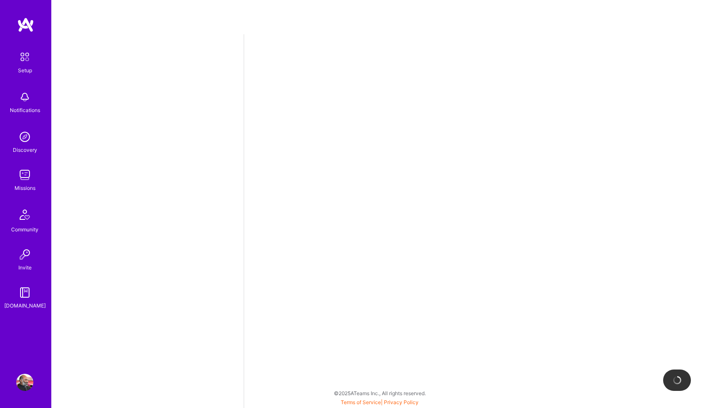
select select "IN"
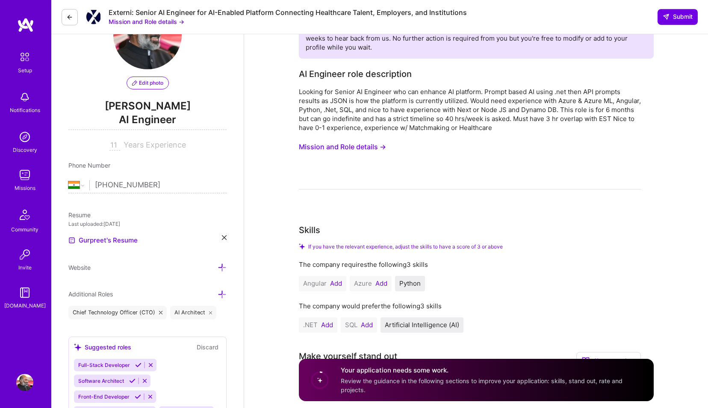
scroll to position [195, 0]
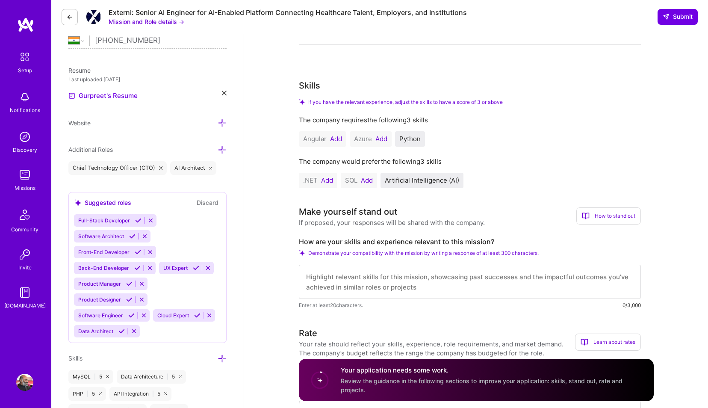
click at [388, 281] on textarea at bounding box center [470, 281] width 342 height 34
paste textarea "doutor [PERSON_NAME]"
type textarea "doutor [PERSON_NAME]"
click at [388, 280] on textarea at bounding box center [470, 281] width 342 height 34
paste textarea "Hi, I am in ex-entrepreneur from [GEOGRAPHIC_DATA]. I started and exited a ecom…"
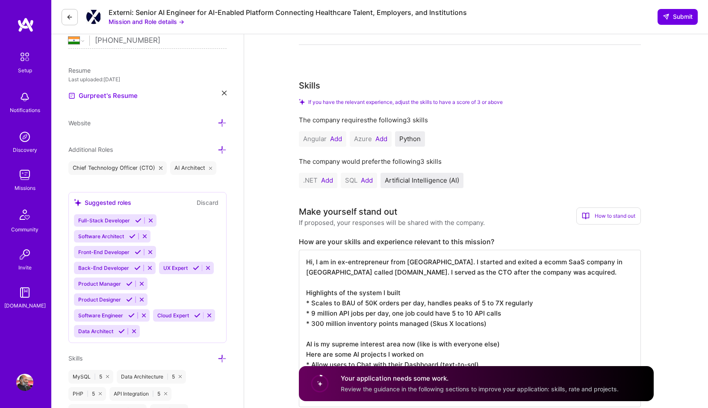
click at [306, 264] on textarea "Hi, I am in ex-entrepreneur from [GEOGRAPHIC_DATA]. I started and exited a ecom…" at bounding box center [470, 328] width 342 height 157
click at [366, 181] on button "Add" at bounding box center [367, 180] width 12 height 7
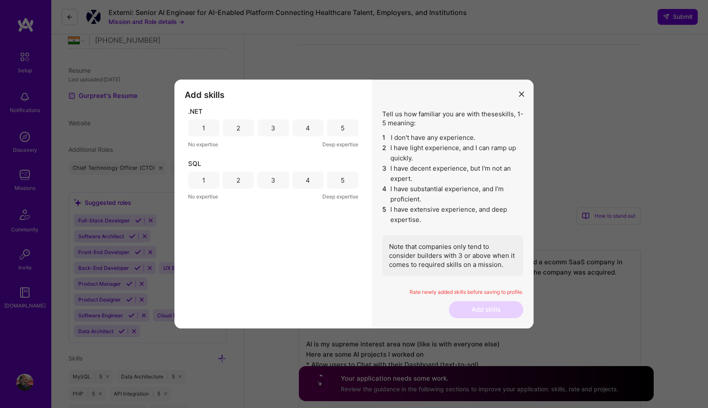
click at [339, 180] on div "5" at bounding box center [342, 179] width 31 height 17
click at [240, 129] on div "2" at bounding box center [238, 127] width 4 height 9
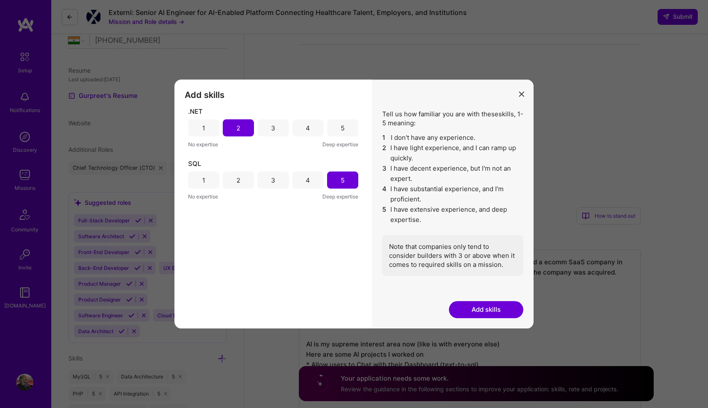
click at [491, 314] on button "Add skills" at bounding box center [486, 309] width 74 height 17
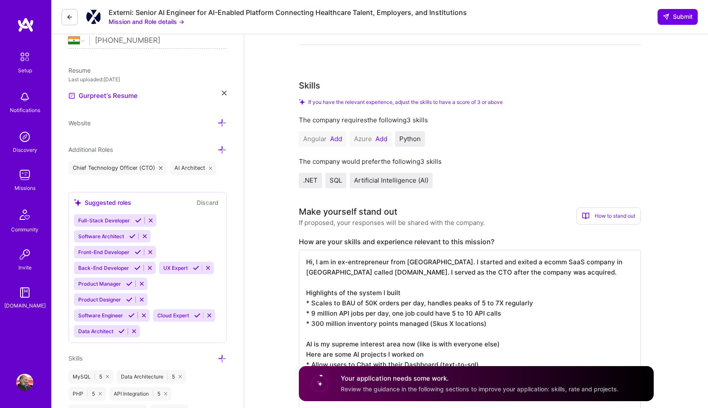
click at [338, 139] on button "Add" at bounding box center [336, 138] width 12 height 7
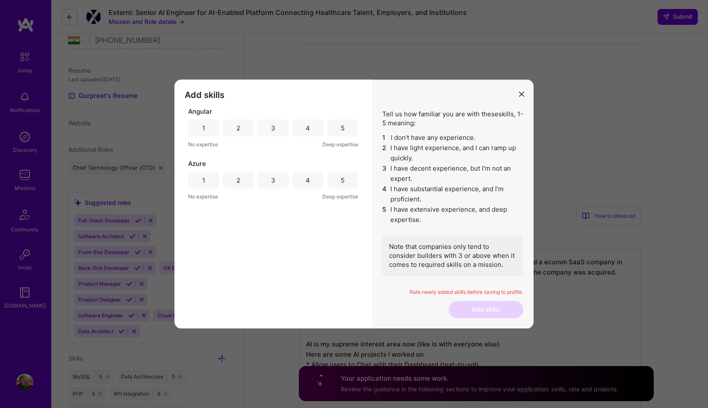
click at [282, 129] on div "3" at bounding box center [272, 127] width 31 height 17
click at [350, 179] on div "5" at bounding box center [342, 179] width 31 height 17
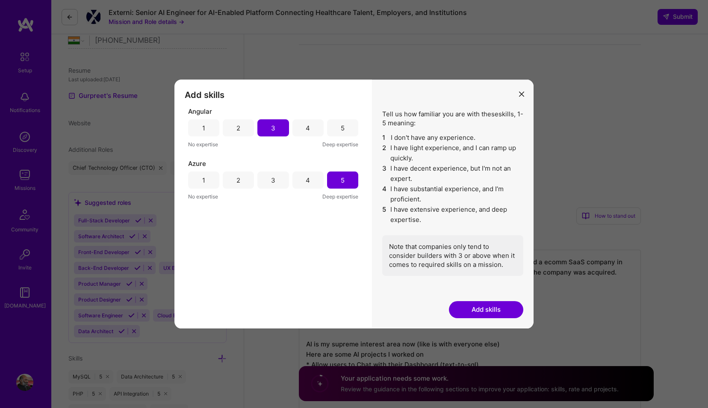
click at [495, 317] on button "Add skills" at bounding box center [486, 309] width 74 height 17
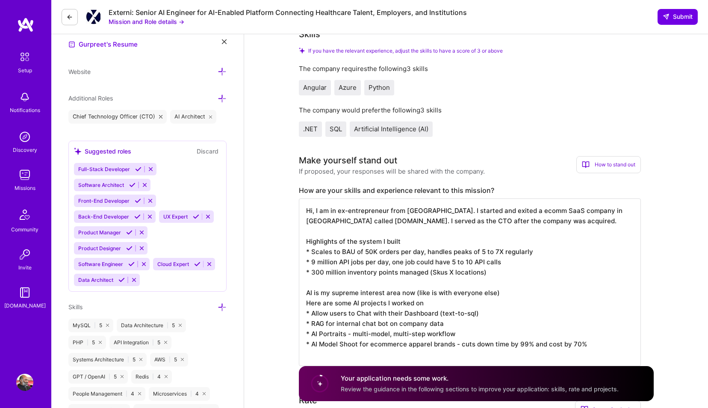
scroll to position [244, 0]
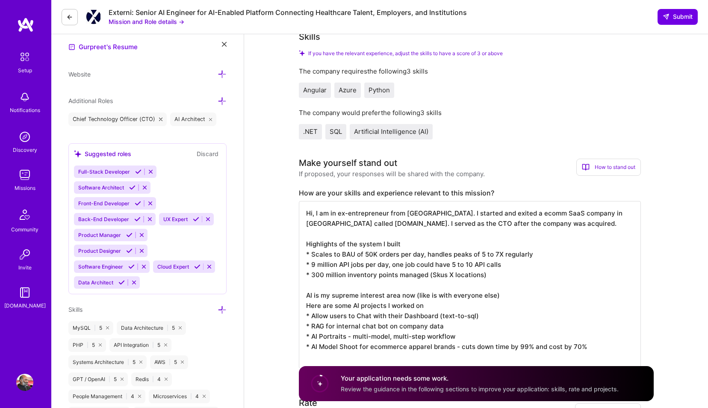
click at [305, 214] on textarea "Hi, I am in ex-entrepreneur from [GEOGRAPHIC_DATA]. I started and exited a ecom…" at bounding box center [470, 284] width 342 height 167
click at [308, 213] on textarea "Hi, I am in ex-entrepreneur from [GEOGRAPHIC_DATA]. I started and exited a ecom…" at bounding box center [470, 284] width 342 height 167
click at [307, 214] on textarea "Hi, I am in ex-entrepreneur from [GEOGRAPHIC_DATA]. I started and exited a ecom…" at bounding box center [470, 284] width 342 height 167
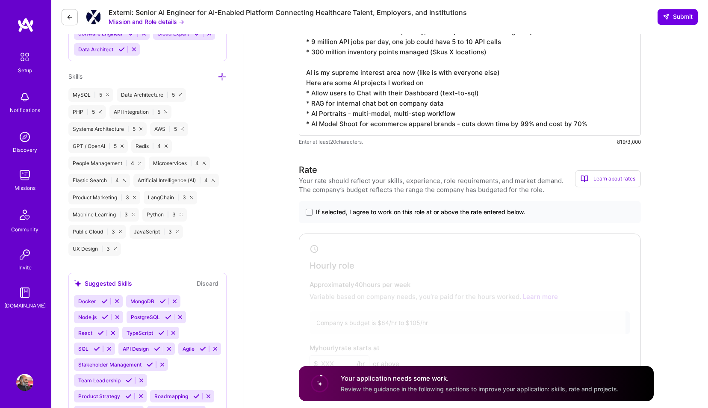
scroll to position [584, 0]
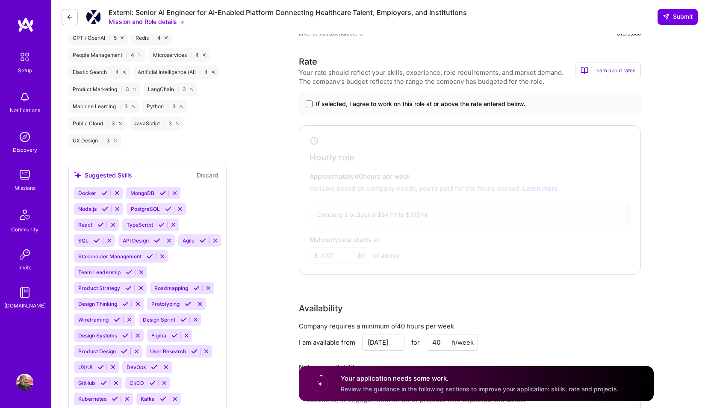
click at [306, 105] on span at bounding box center [308, 103] width 7 height 7
click at [309, 104] on span at bounding box center [308, 103] width 7 height 7
click at [0, 0] on input "If selected, I agree to work on this role at or above the rate entered below." at bounding box center [0, 0] width 0 height 0
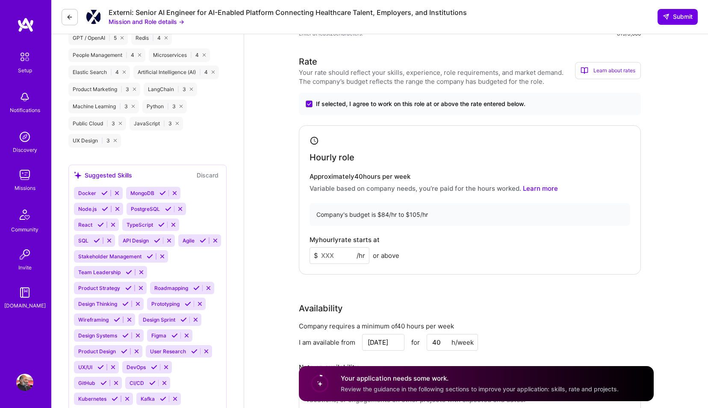
scroll to position [292, 0]
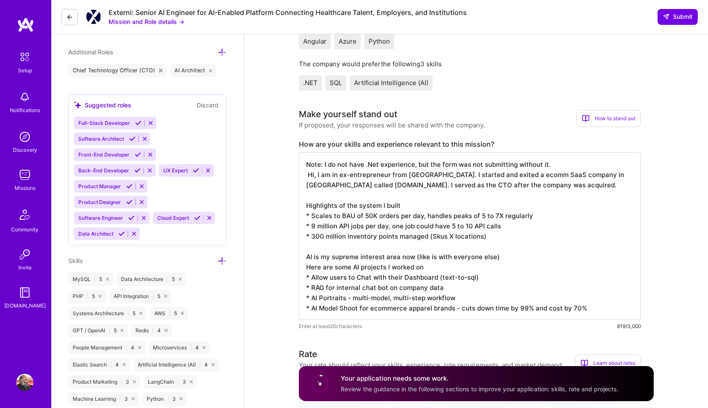
click at [562, 165] on textarea "Note: I do not have .Net experience, but the form was not submitting without it…" at bounding box center [470, 235] width 342 height 167
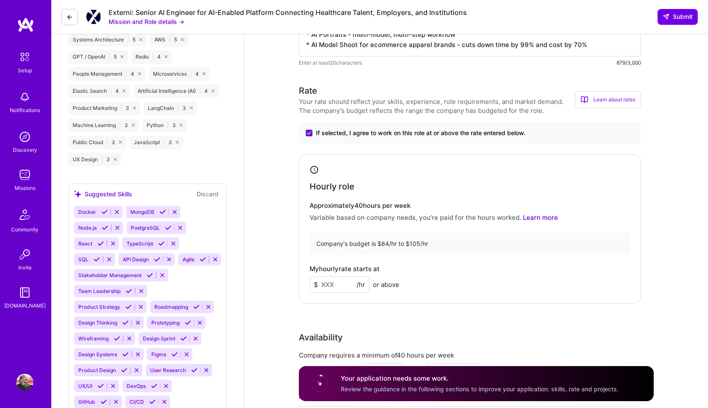
scroll to position [584, 0]
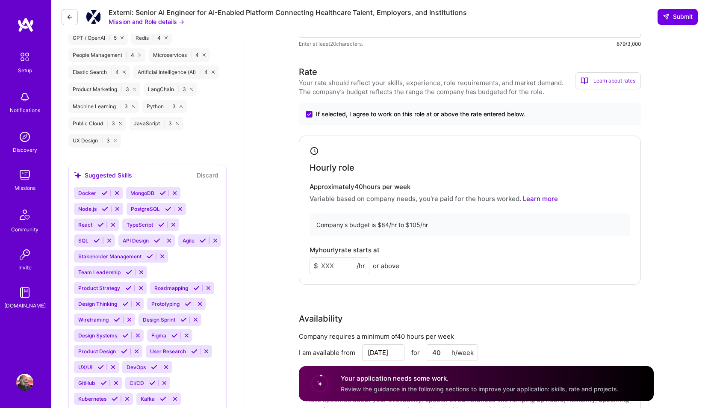
type textarea "Note: I do not have .Net experience, but the form was not submitting without it…"
click at [338, 261] on input at bounding box center [339, 265] width 60 height 17
type input "75"
click at [536, 241] on div "Hourly role Approximately 40 hours per week Variable based on company needs, yo…" at bounding box center [470, 210] width 342 height 150
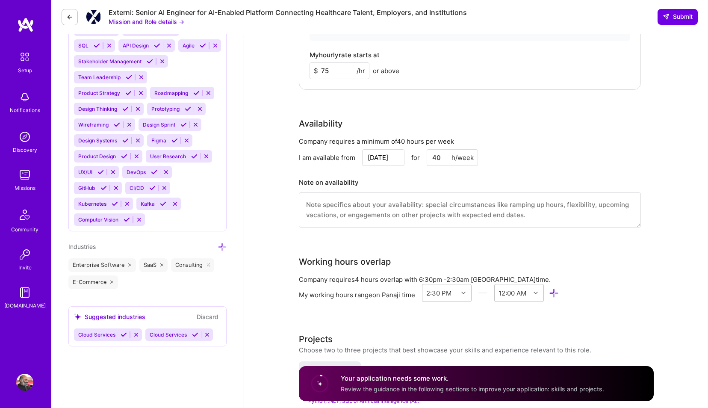
click at [382, 155] on input "[DATE]" at bounding box center [383, 157] width 42 height 17
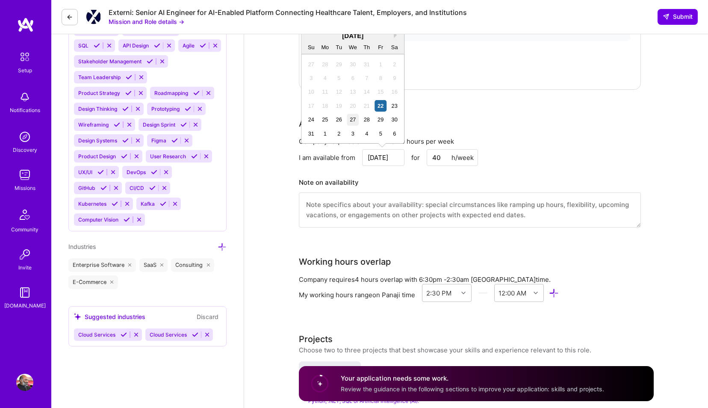
click at [354, 118] on div "27" at bounding box center [353, 120] width 12 height 12
type input "[DATE]"
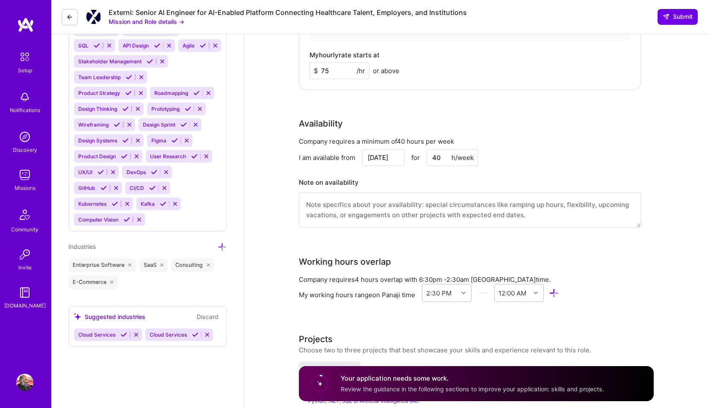
click at [581, 166] on div "I am available from [DATE] for 40 h/week" at bounding box center [470, 157] width 342 height 17
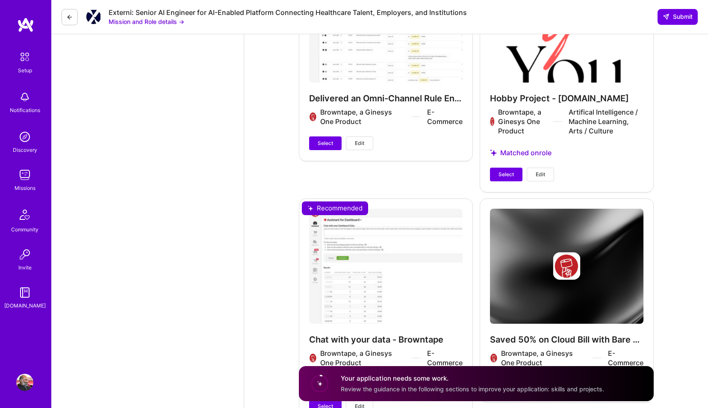
scroll to position [1461, 0]
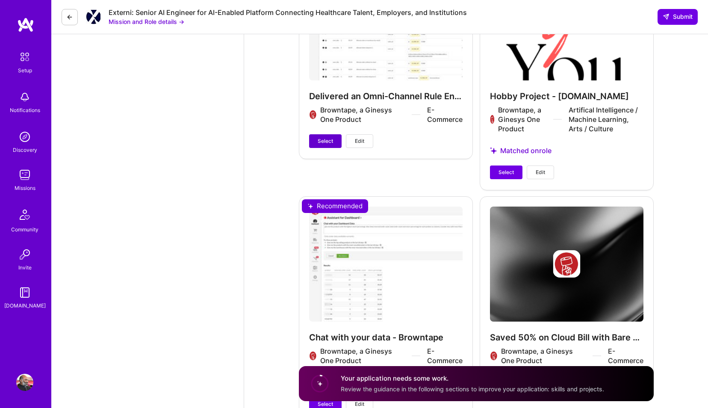
click at [326, 142] on span "Select" at bounding box center [324, 141] width 15 height 8
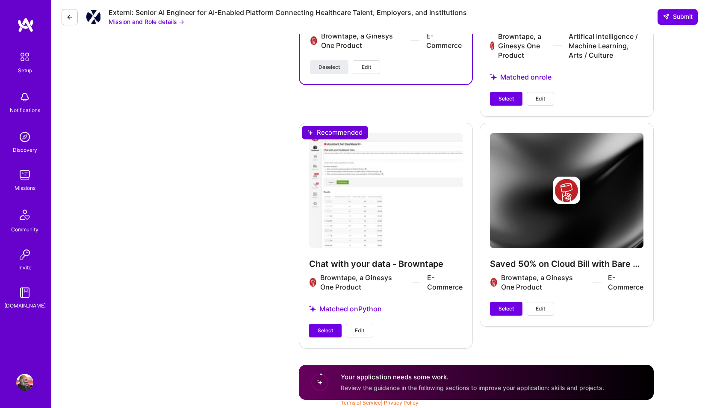
scroll to position [1537, 0]
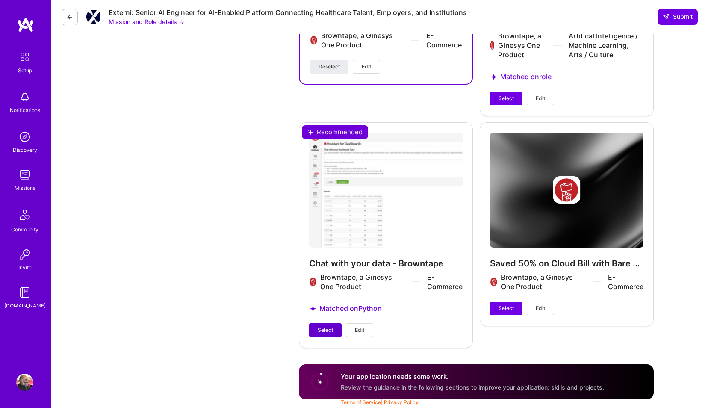
click at [328, 328] on span "Select" at bounding box center [324, 330] width 15 height 8
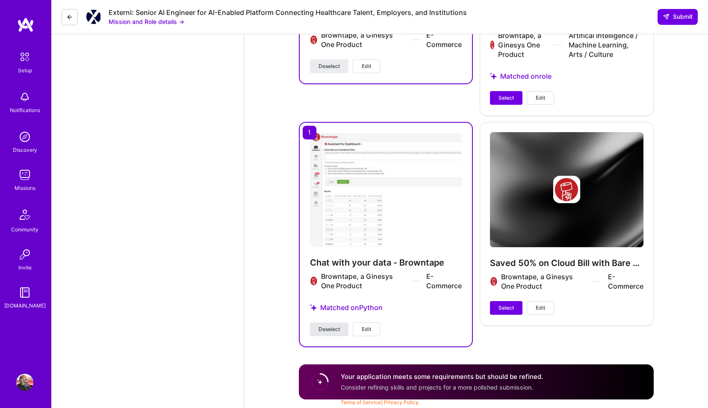
scroll to position [1529, 0]
click at [510, 98] on span "Select" at bounding box center [505, 98] width 15 height 8
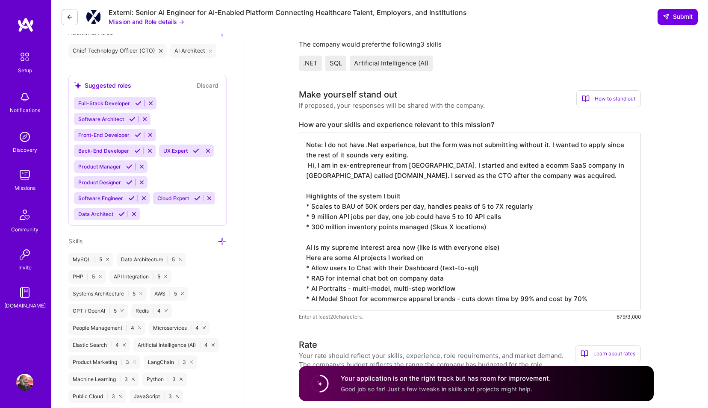
scroll to position [0, 0]
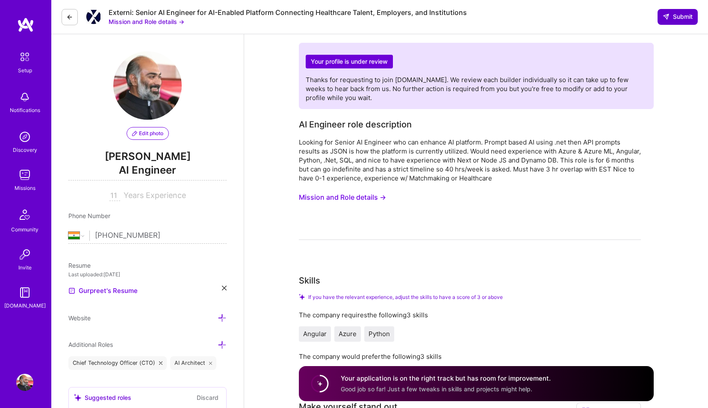
click at [671, 18] on span "Submit" at bounding box center [677, 16] width 30 height 9
